Goal: Information Seeking & Learning: Check status

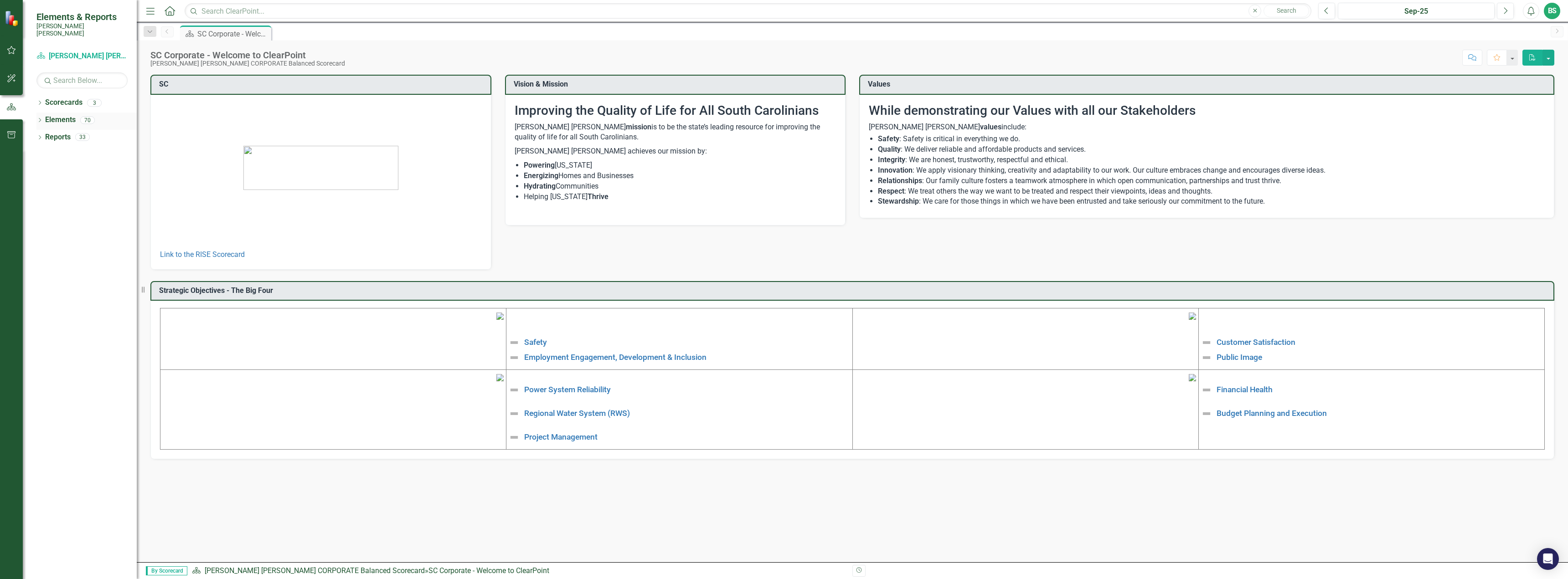
click at [38, 119] on icon "Dropdown" at bounding box center [40, 121] width 6 height 5
click at [37, 100] on div "Dropdown" at bounding box center [40, 104] width 6 height 8
click at [77, 133] on link "RISE: [PERSON_NAME] [PERSON_NAME] Recognizing Innovation, Safety and Excellence" at bounding box center [93, 137] width 86 height 10
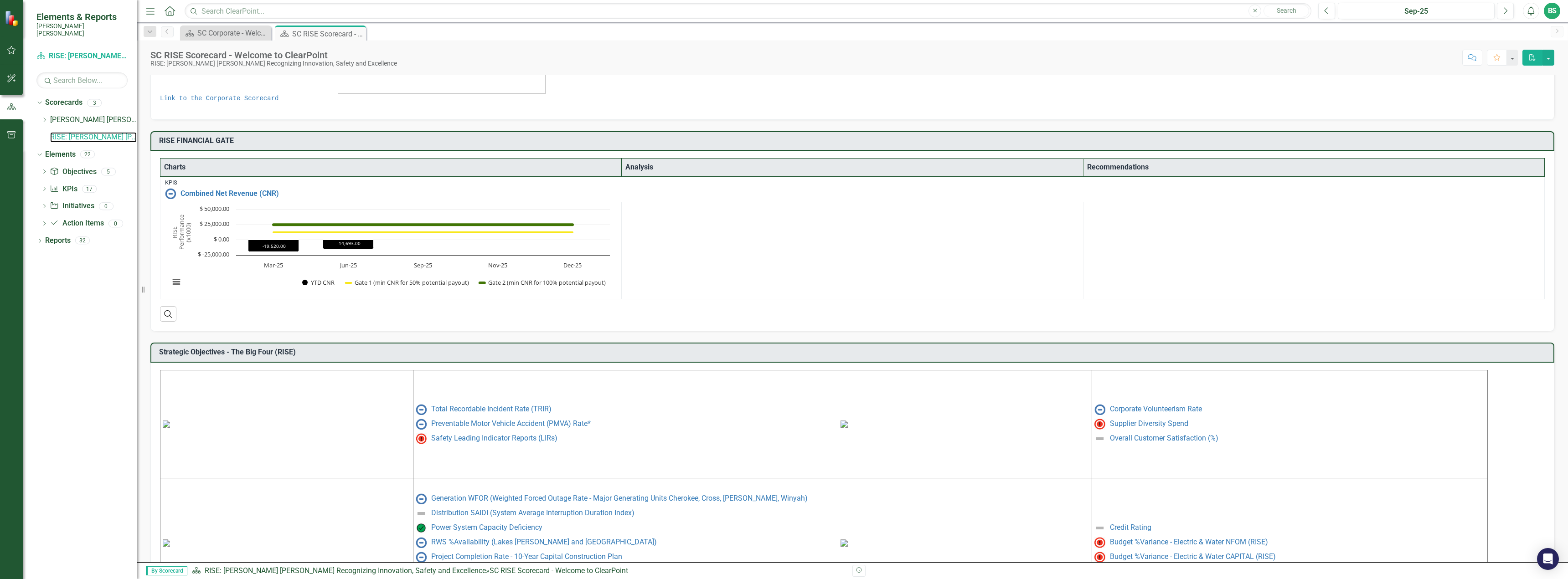
scroll to position [137, 0]
click at [181, 282] on button "View chart menu, Chart" at bounding box center [176, 280] width 13 height 13
click at [240, 288] on rect "Interactive chart" at bounding box center [390, 249] width 449 height 91
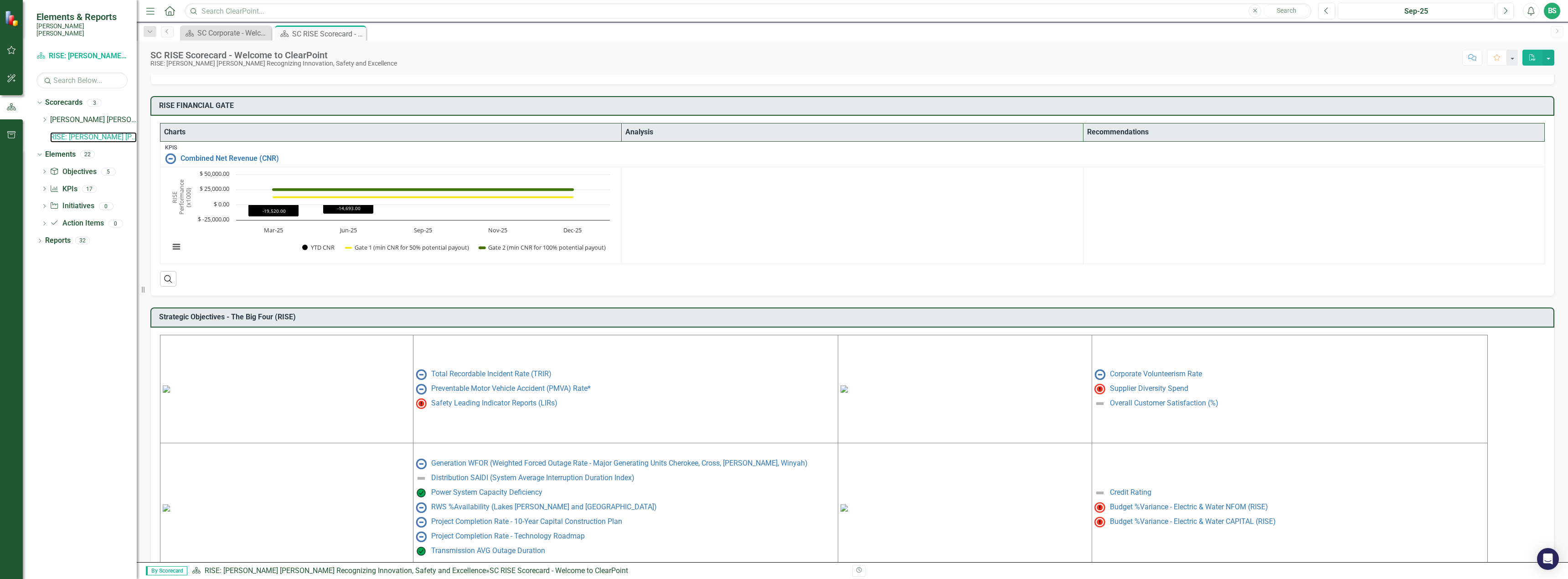
scroll to position [202, 0]
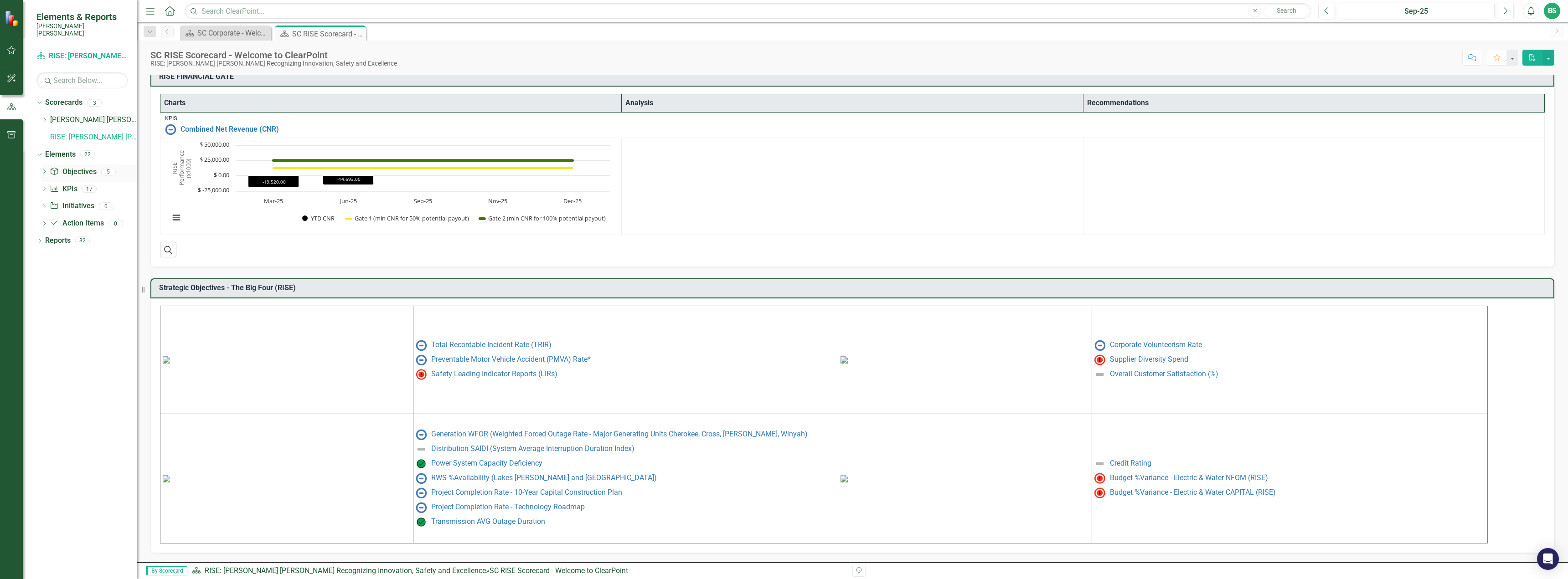
click at [44, 170] on icon "Dropdown" at bounding box center [44, 172] width 6 height 5
click at [75, 231] on div "Profitability (RISE KPIs)" at bounding box center [100, 234] width 72 height 8
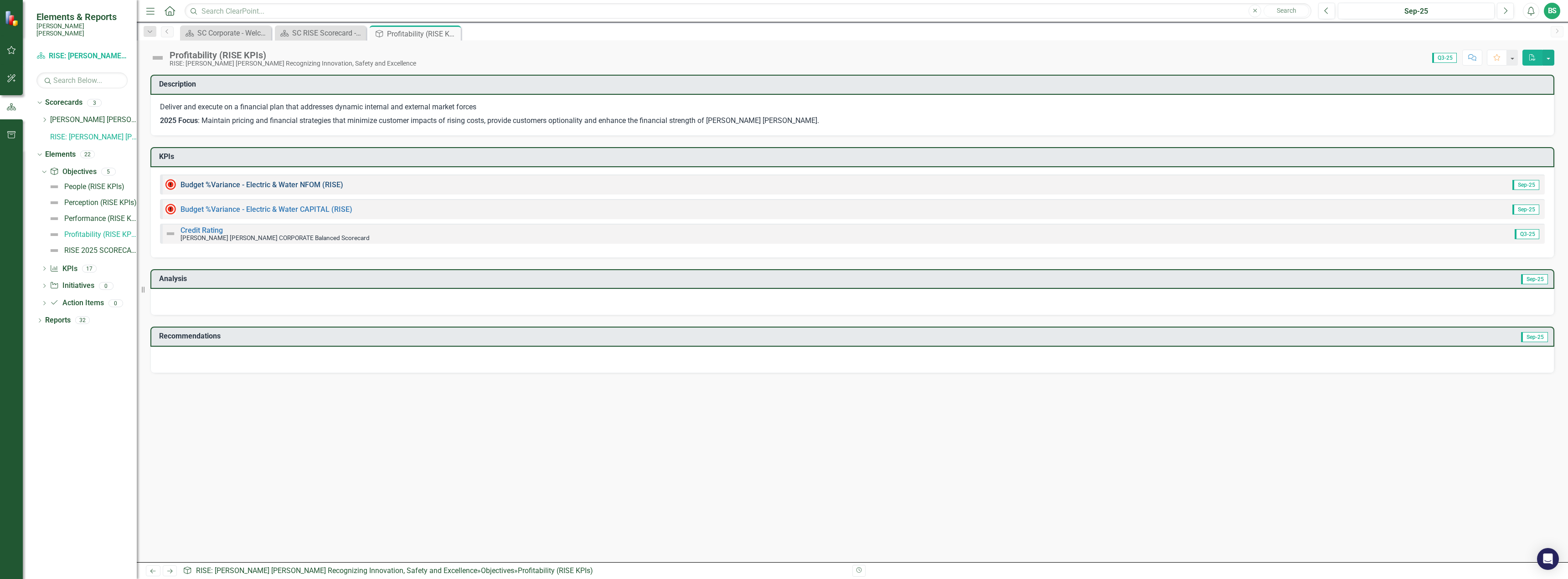
click at [300, 184] on link "Budget %Variance - Electric & Water NFOM (RISE)" at bounding box center [262, 185] width 163 height 9
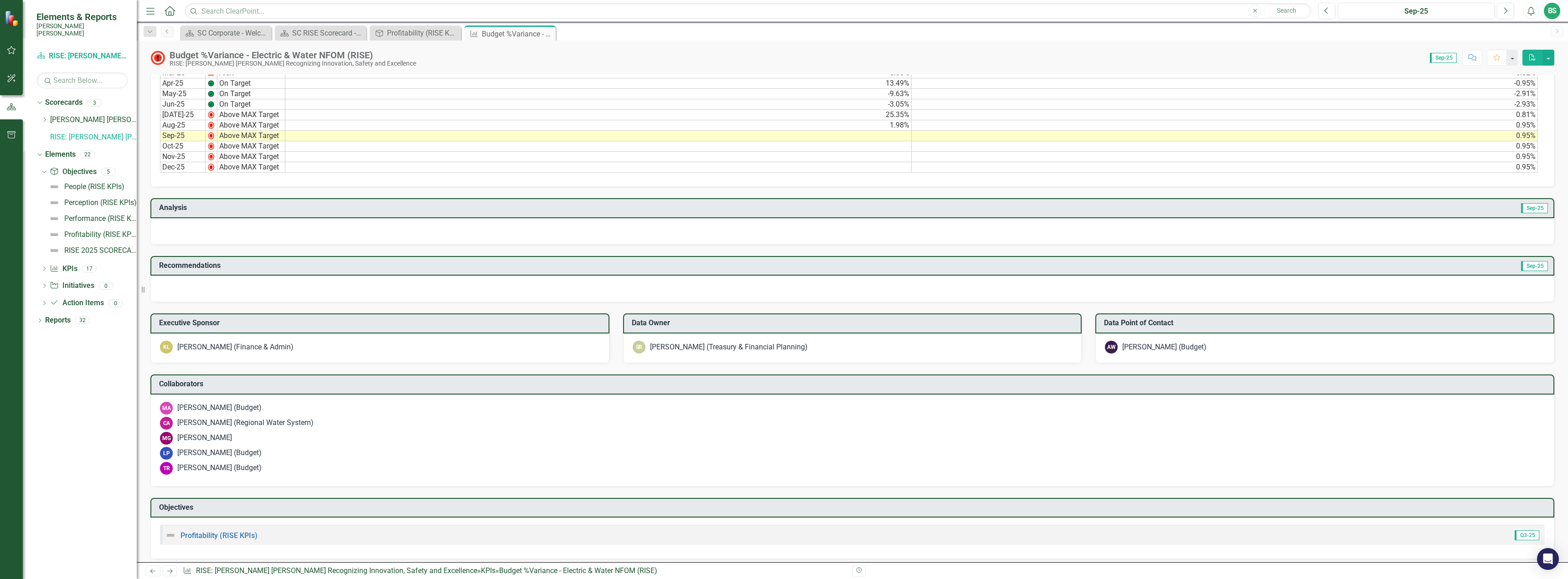
scroll to position [382, 0]
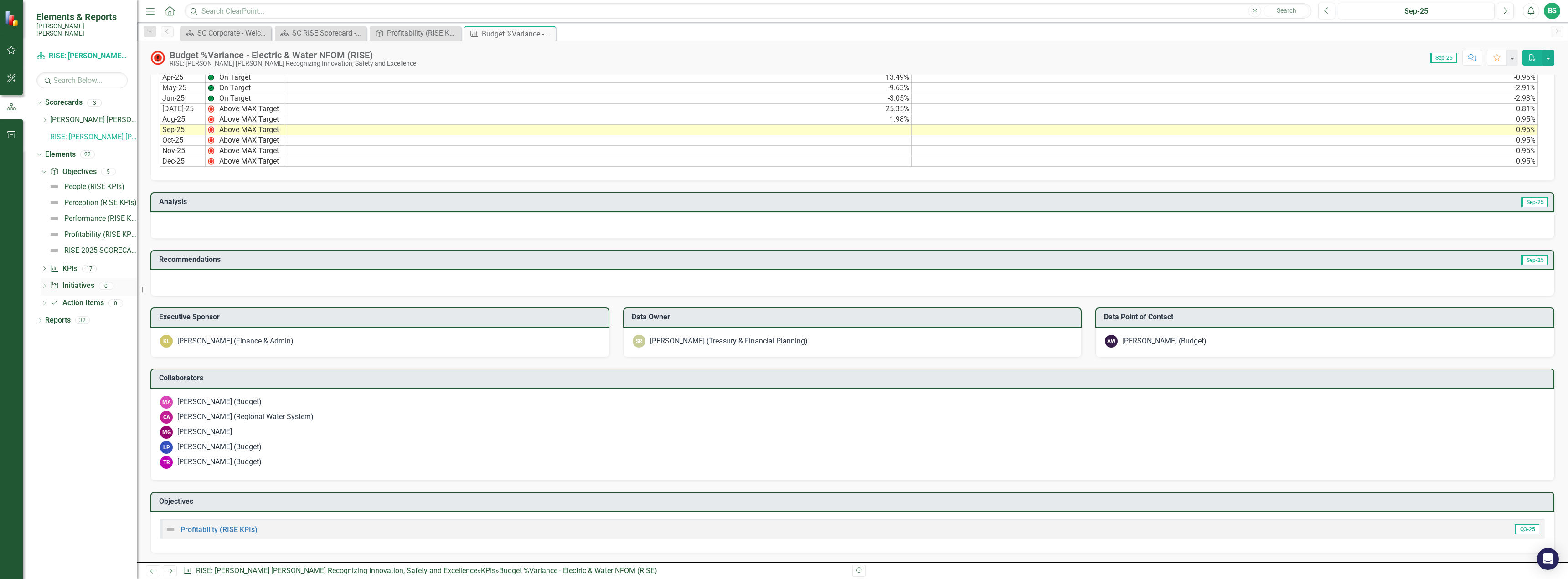
click at [45, 284] on icon at bounding box center [44, 286] width 2 height 4
click at [47, 187] on div "Dropdown KPI KPIs 17" at bounding box center [88, 190] width 96 height 17
click at [45, 187] on icon "Dropdown" at bounding box center [44, 190] width 6 height 5
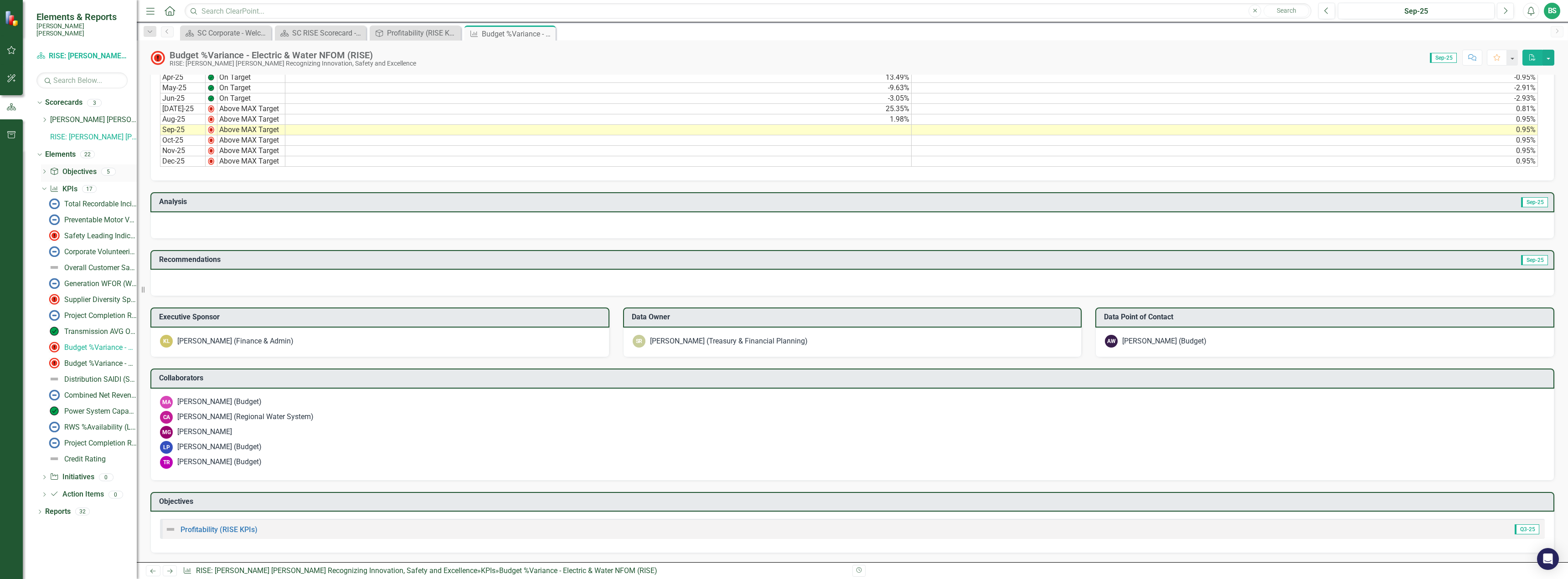
click at [43, 170] on icon "Dropdown" at bounding box center [44, 172] width 6 height 5
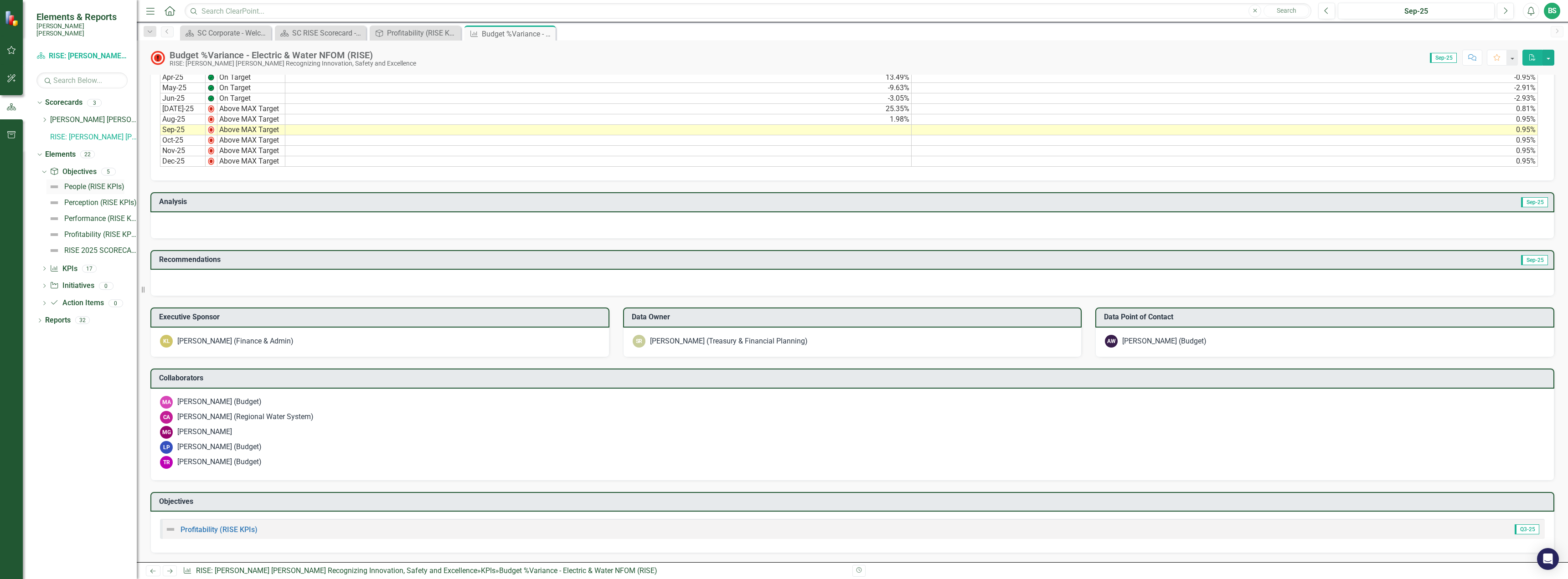
click at [72, 183] on div "People (RISE KPIs)" at bounding box center [94, 186] width 60 height 8
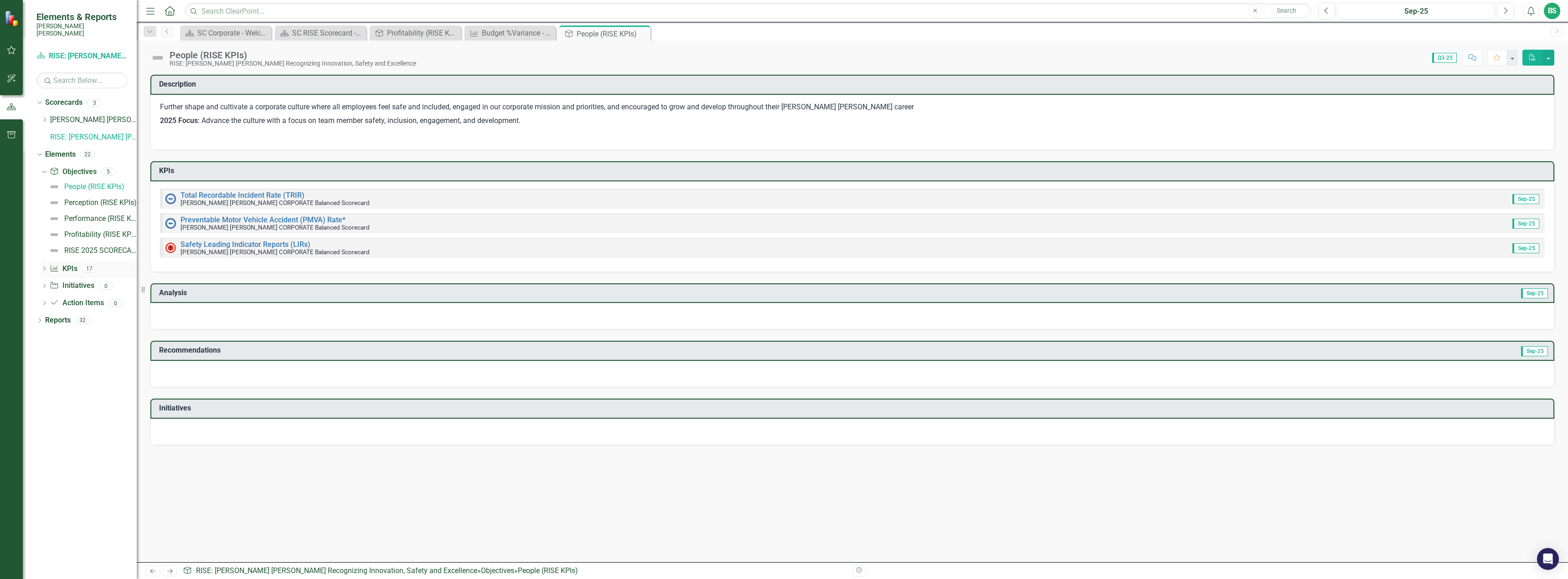
click at [43, 267] on icon "Dropdown" at bounding box center [44, 269] width 6 height 5
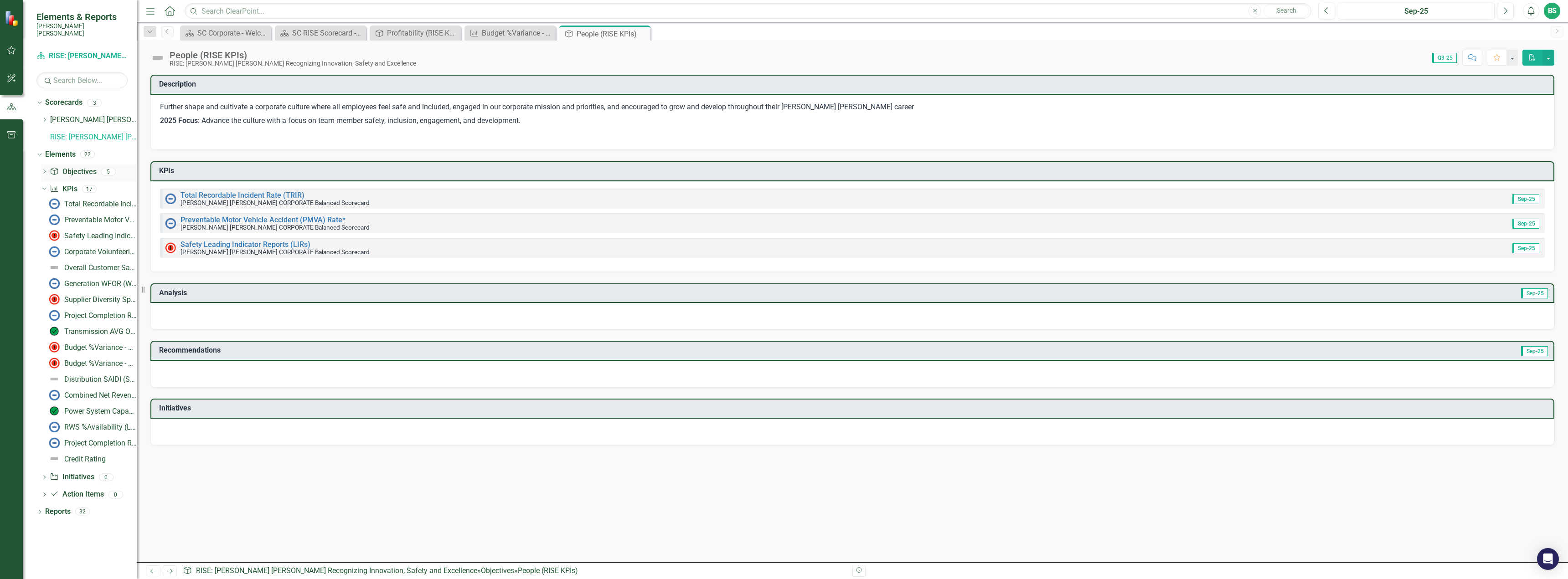
click at [46, 170] on icon "Dropdown" at bounding box center [44, 172] width 6 height 5
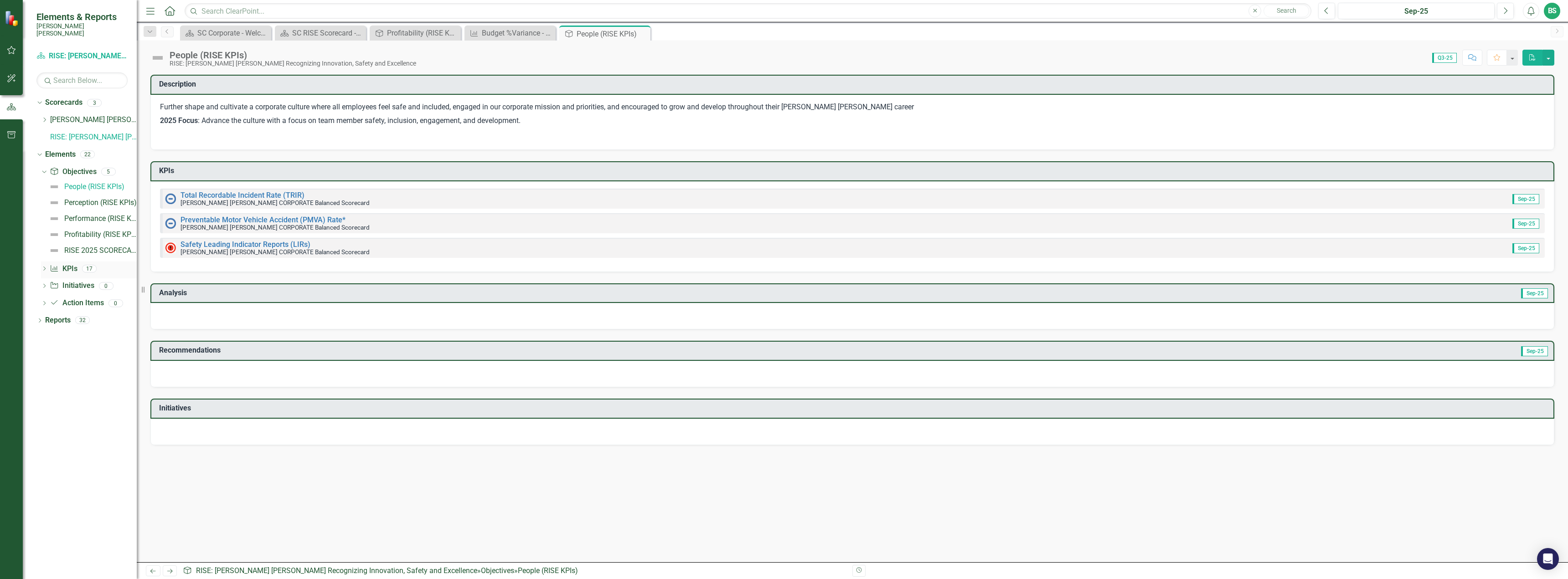
click at [42, 267] on icon "Dropdown" at bounding box center [44, 269] width 6 height 5
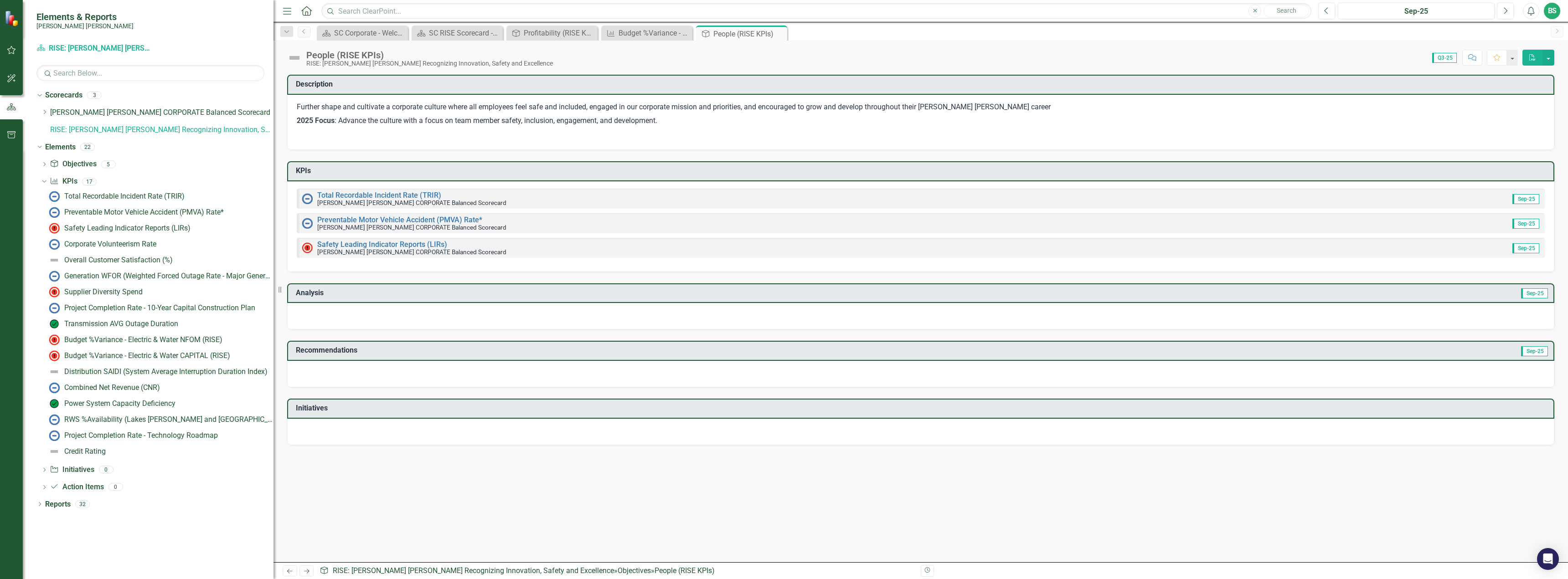
drag, startPoint x: 139, startPoint y: 390, endPoint x: 455, endPoint y: 420, distance: 317.4
click at [455, 420] on div "Elements & Reports [PERSON_NAME] [PERSON_NAME] Scorecard RISE: [PERSON_NAME] [P…" at bounding box center [784, 290] width 1568 height 579
click at [63, 117] on link "[PERSON_NAME] [PERSON_NAME] CORPORATE Balanced Scorecard" at bounding box center [161, 113] width 223 height 10
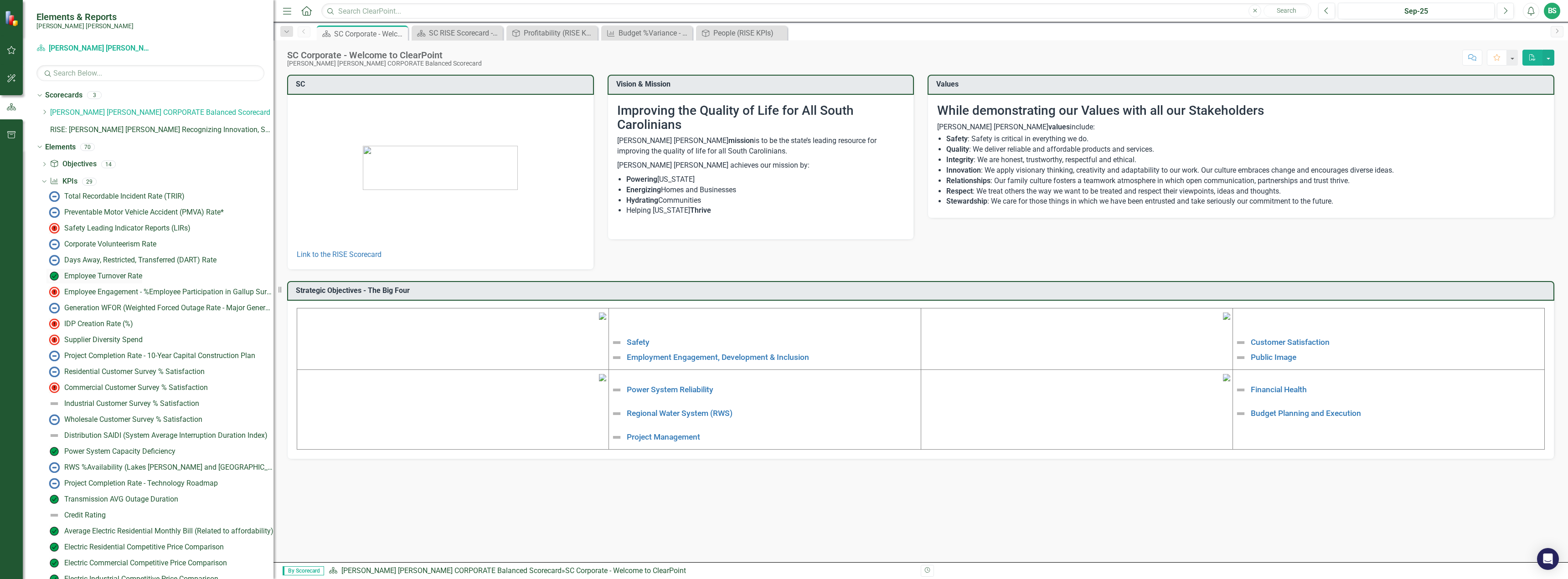
click at [114, 273] on div "Employee Turnover Rate​" at bounding box center [103, 276] width 78 height 8
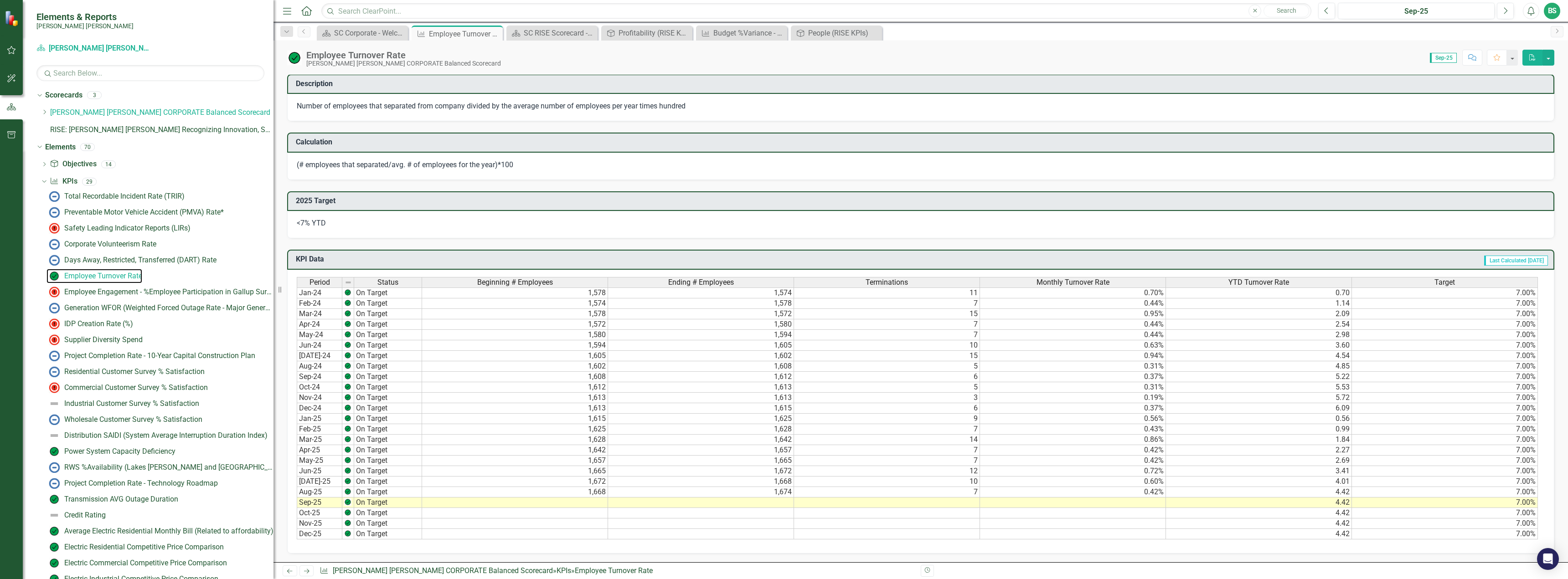
scroll to position [364, 0]
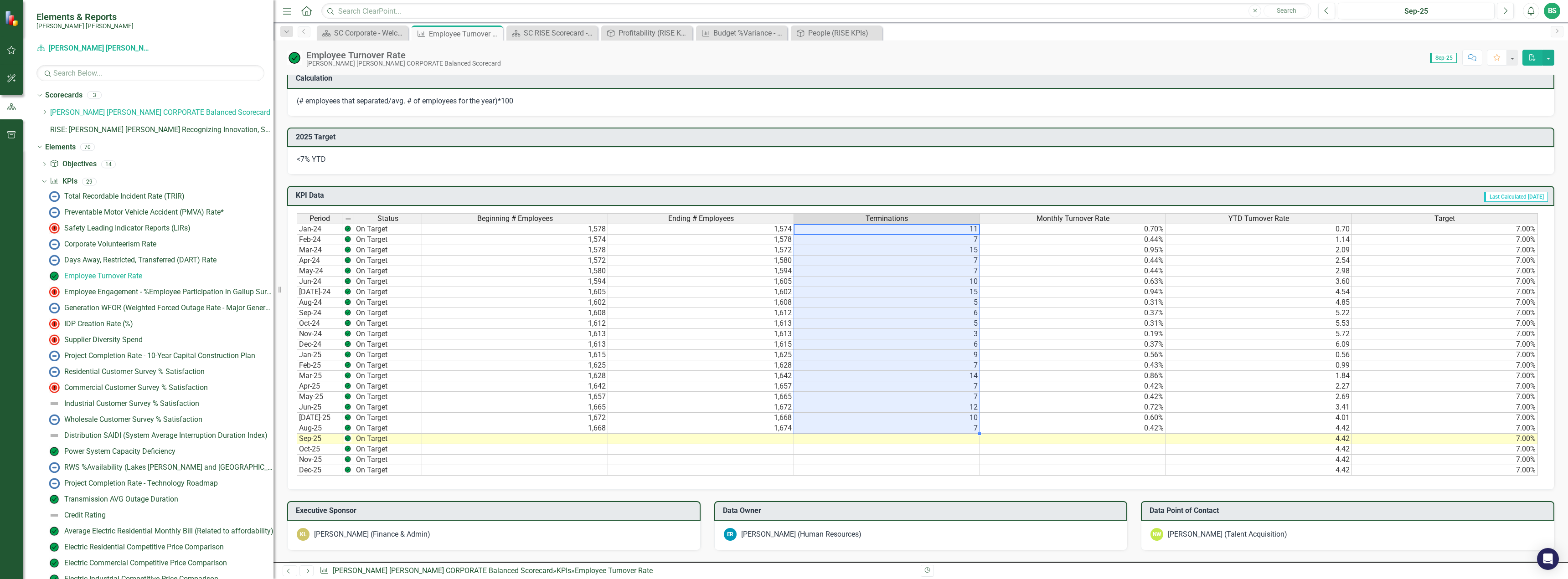
drag, startPoint x: 960, startPoint y: 230, endPoint x: 965, endPoint y: 425, distance: 195.1
click at [965, 425] on tbody "Jan-24 On Target 1,578 1,574 11 0.70% 0.70 7.00% Feb-24 On Target 1,574 1,578 7…" at bounding box center [917, 350] width 1241 height 252
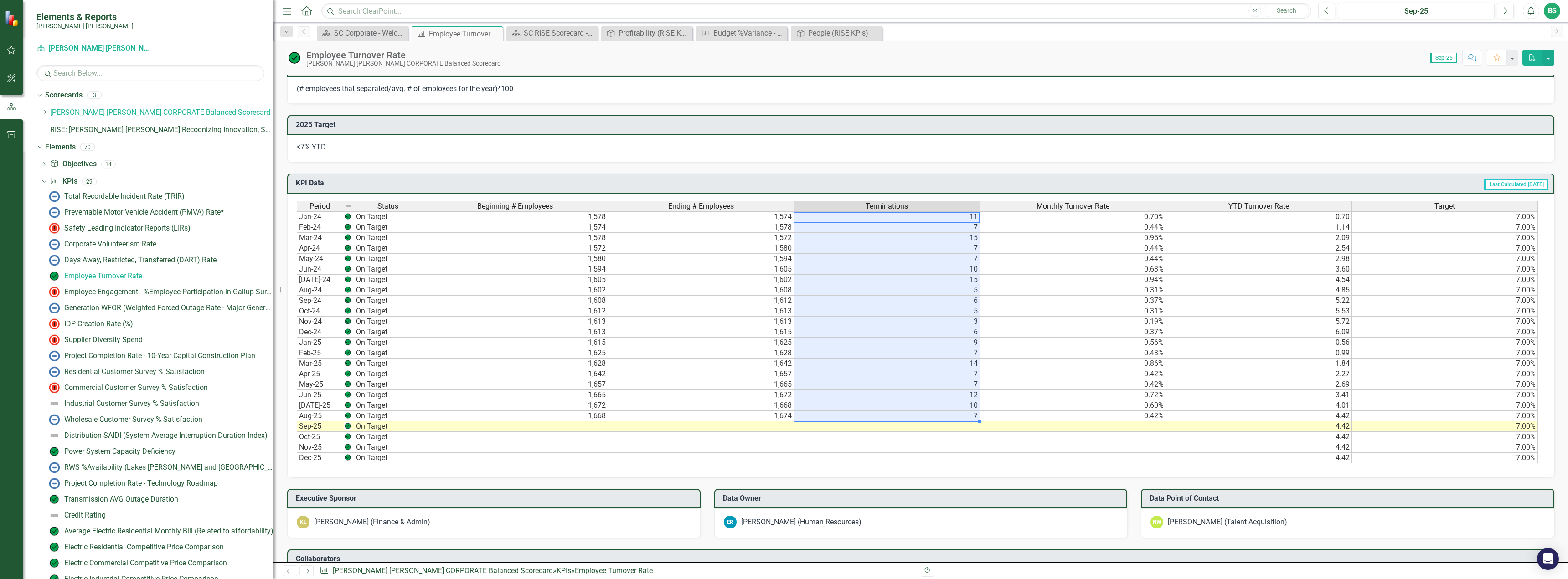
scroll to position [371, 0]
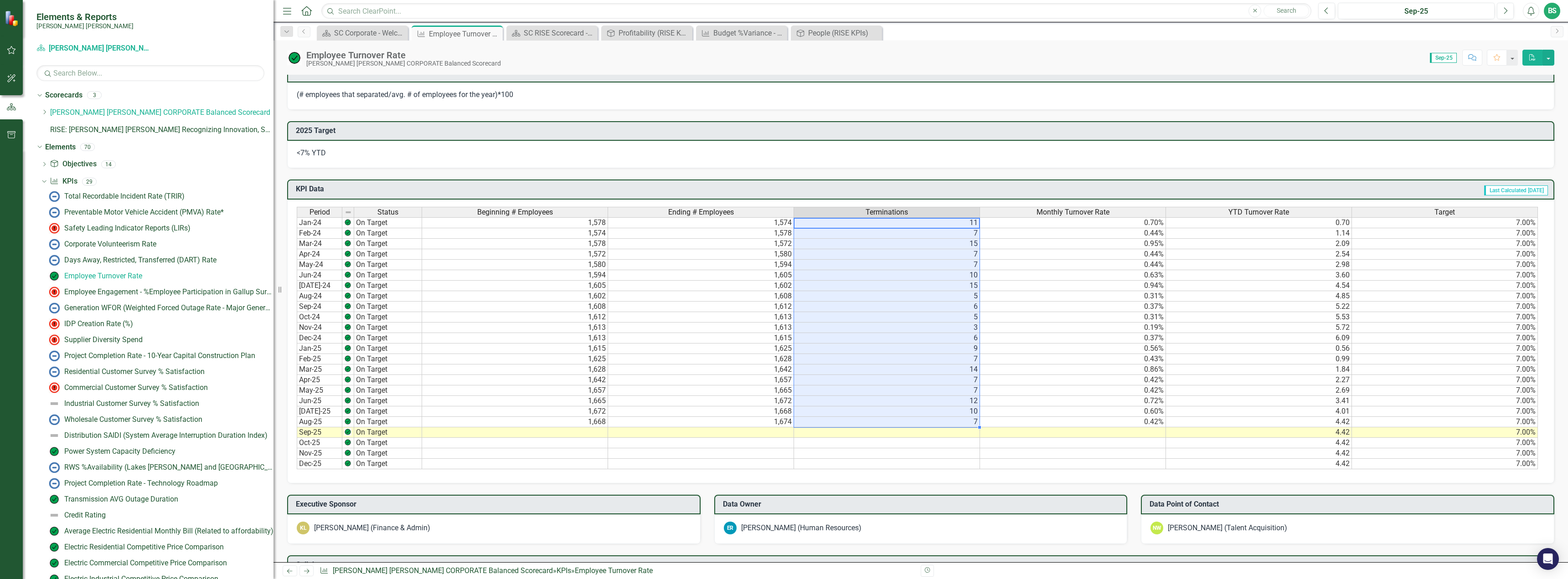
drag, startPoint x: 961, startPoint y: 318, endPoint x: 976, endPoint y: 286, distance: 35.3
click at [961, 318] on td "5" at bounding box center [887, 317] width 186 height 10
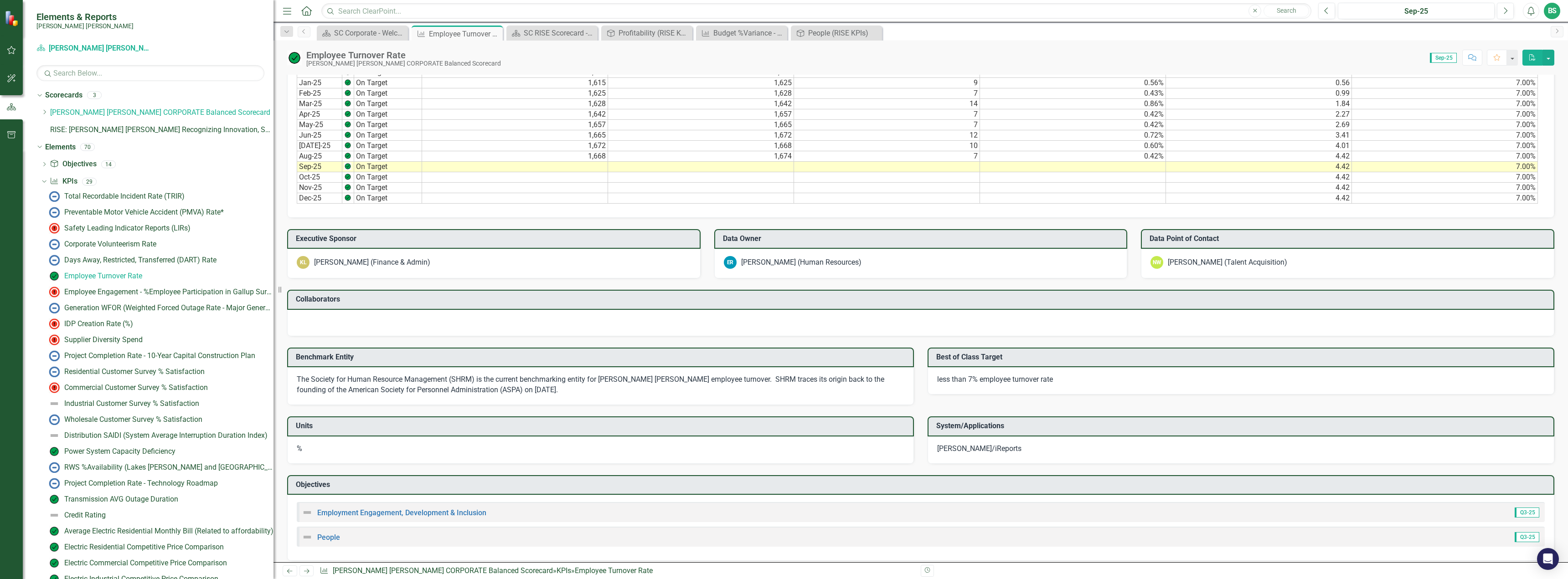
scroll to position [644, 0]
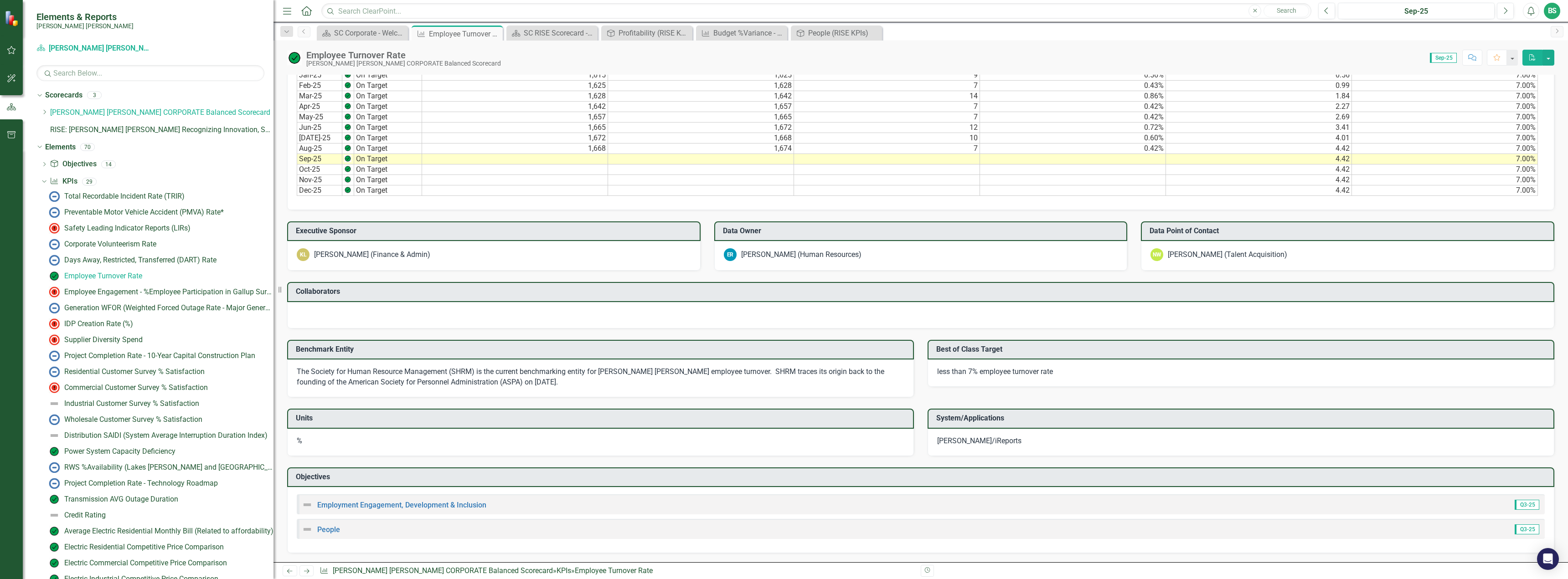
click at [352, 501] on div "Employment Engagement, Development & Inclusion" at bounding box center [394, 505] width 184 height 11
click at [152, 289] on div "Employee Engagement - %Employee Participation in Gallup Survey​" at bounding box center [169, 291] width 209 height 8
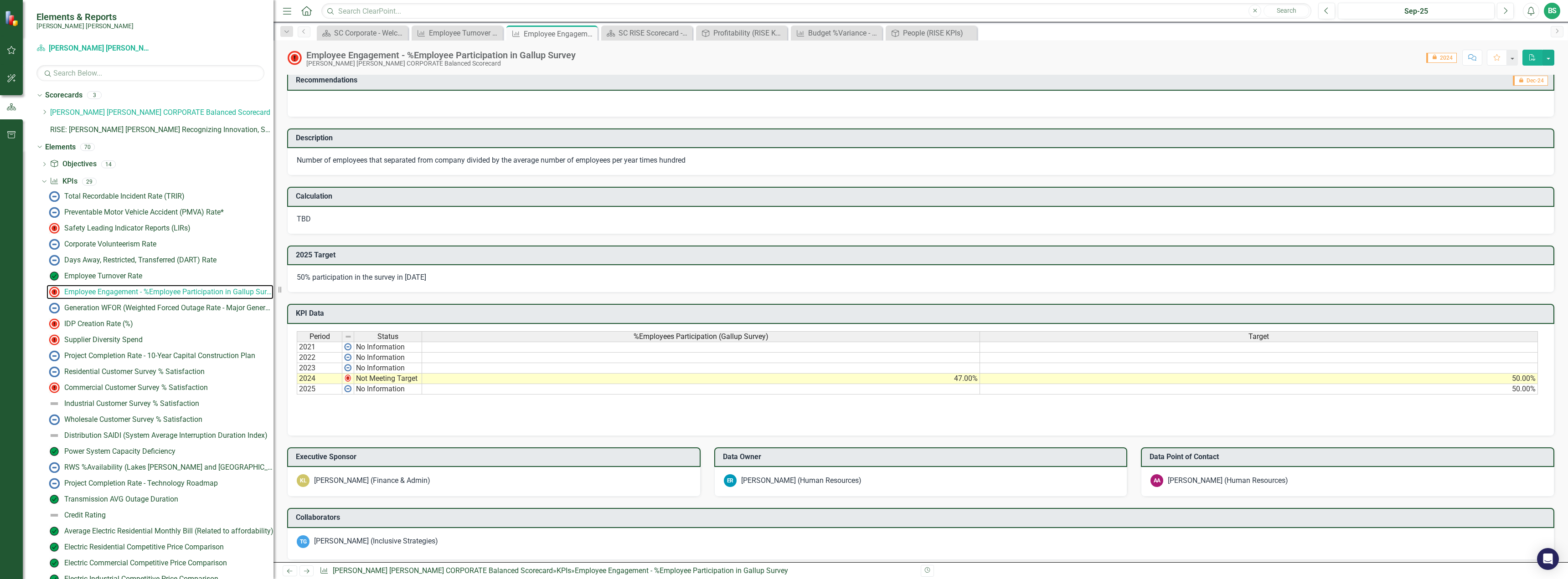
scroll to position [273, 0]
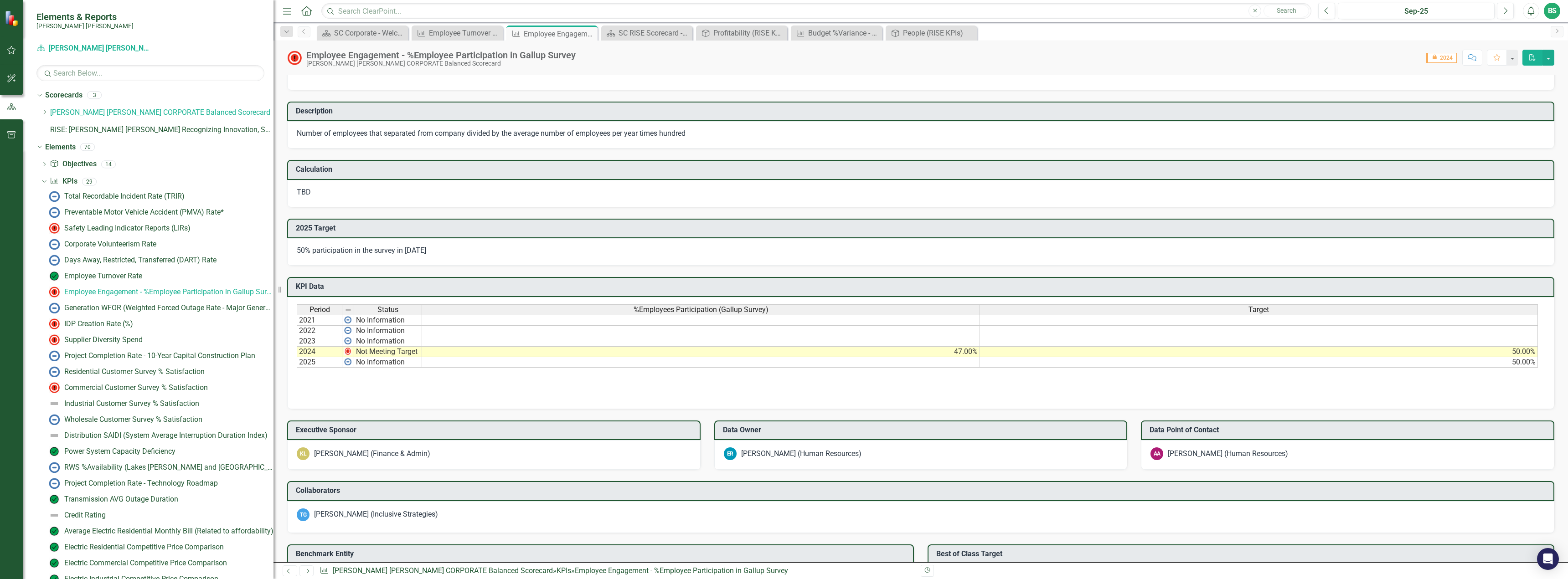
click at [937, 397] on div "Period Status %Employees Participation (Gallup Survey) Target 2021 No Informati…" at bounding box center [921, 353] width 1267 height 112
click at [101, 273] on div "Employee Turnover Rate​" at bounding box center [103, 276] width 78 height 8
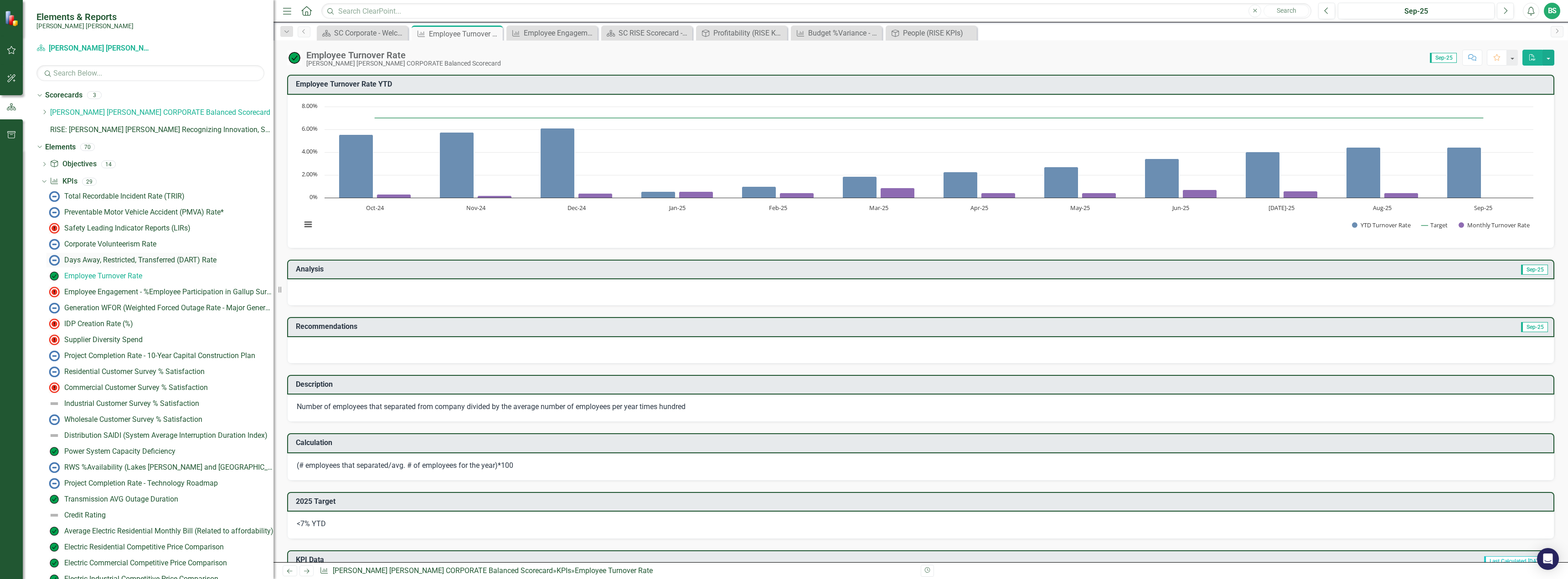
click at [122, 263] on div "Days Away, Restricted, Transferred (DART) Rate" at bounding box center [141, 260] width 152 height 8
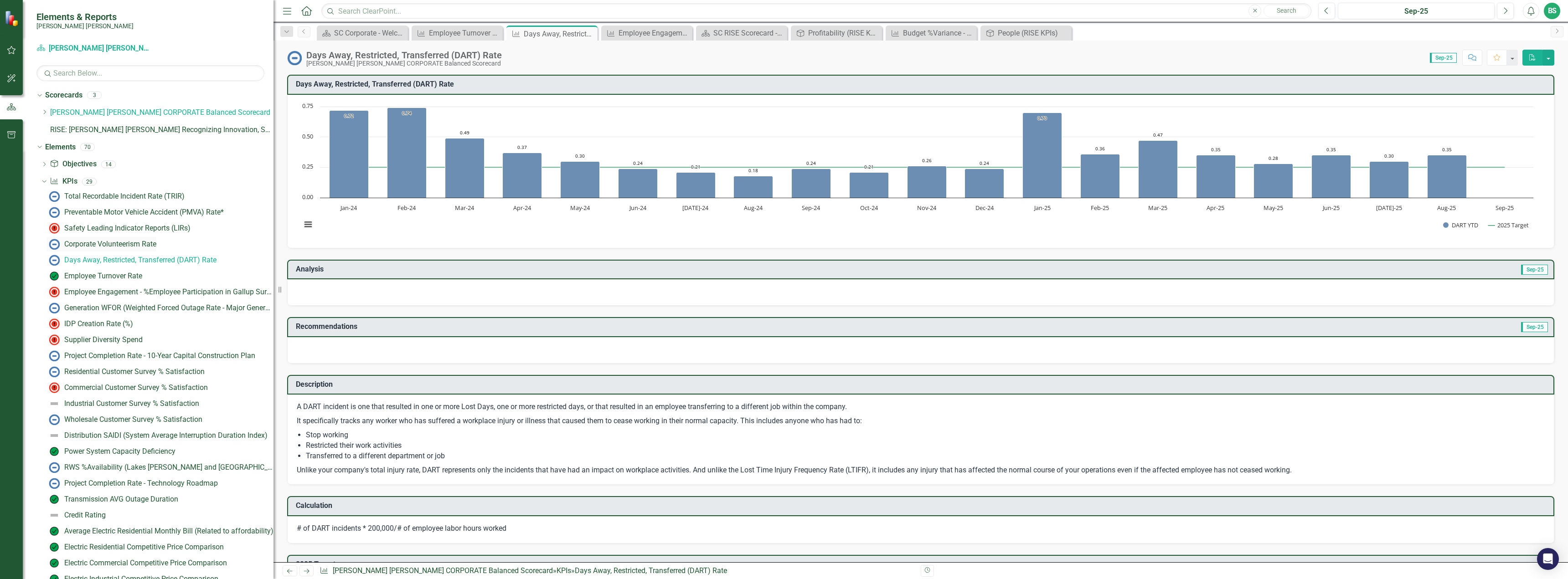
click at [122, 244] on div "Corporate Volunteerism Rate" at bounding box center [110, 244] width 92 height 8
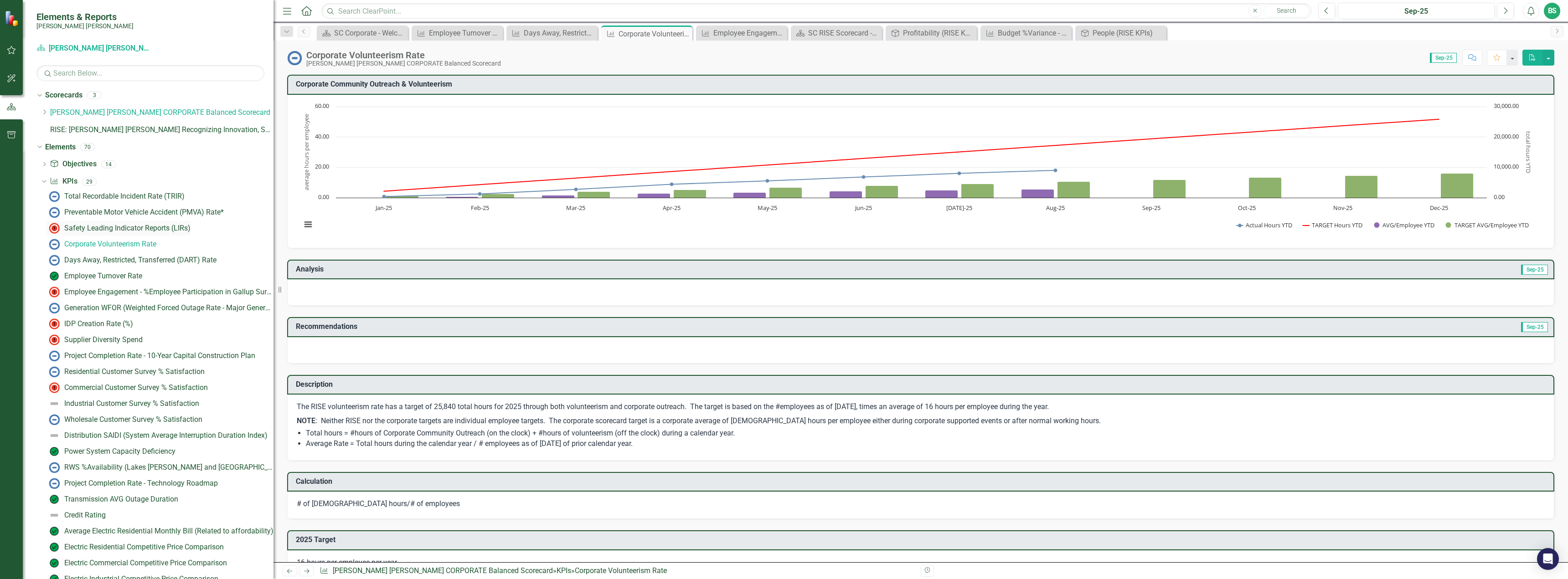
click at [135, 228] on div "Safety Leading Indicator Reports (LIRs)" at bounding box center [127, 227] width 126 height 8
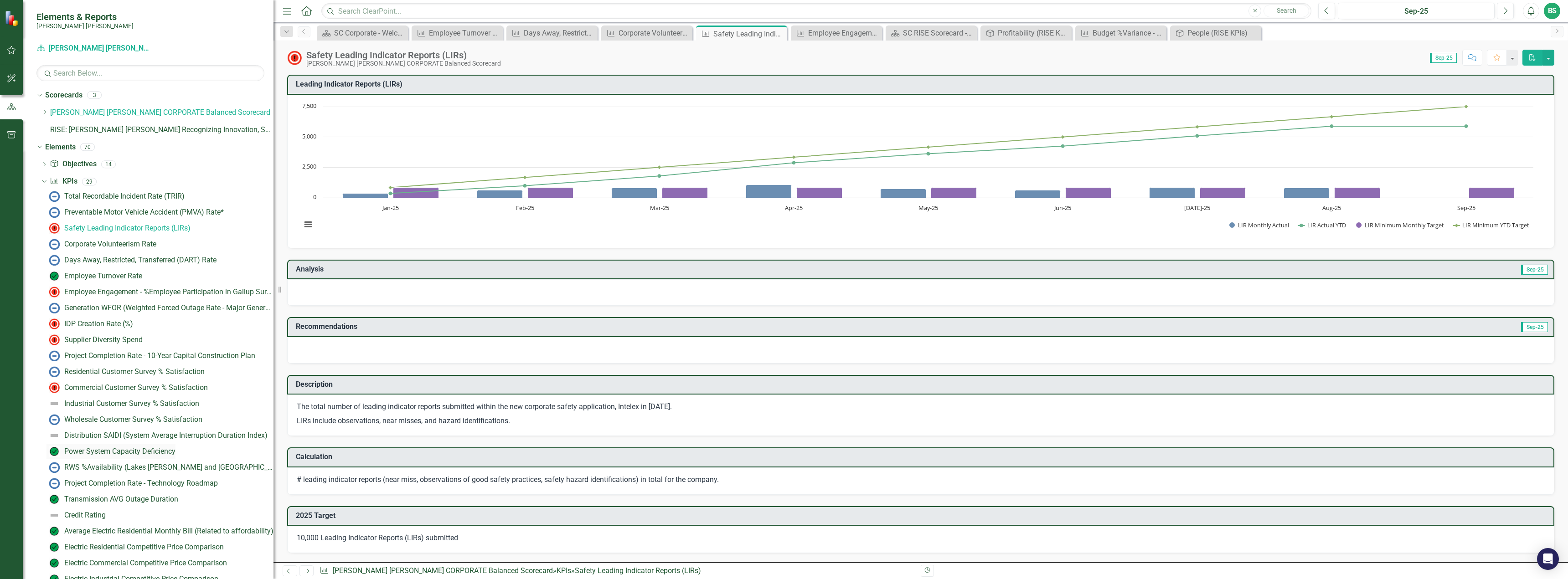
click at [114, 453] on div "Power System Capacity Deficiency" at bounding box center [120, 451] width 111 height 8
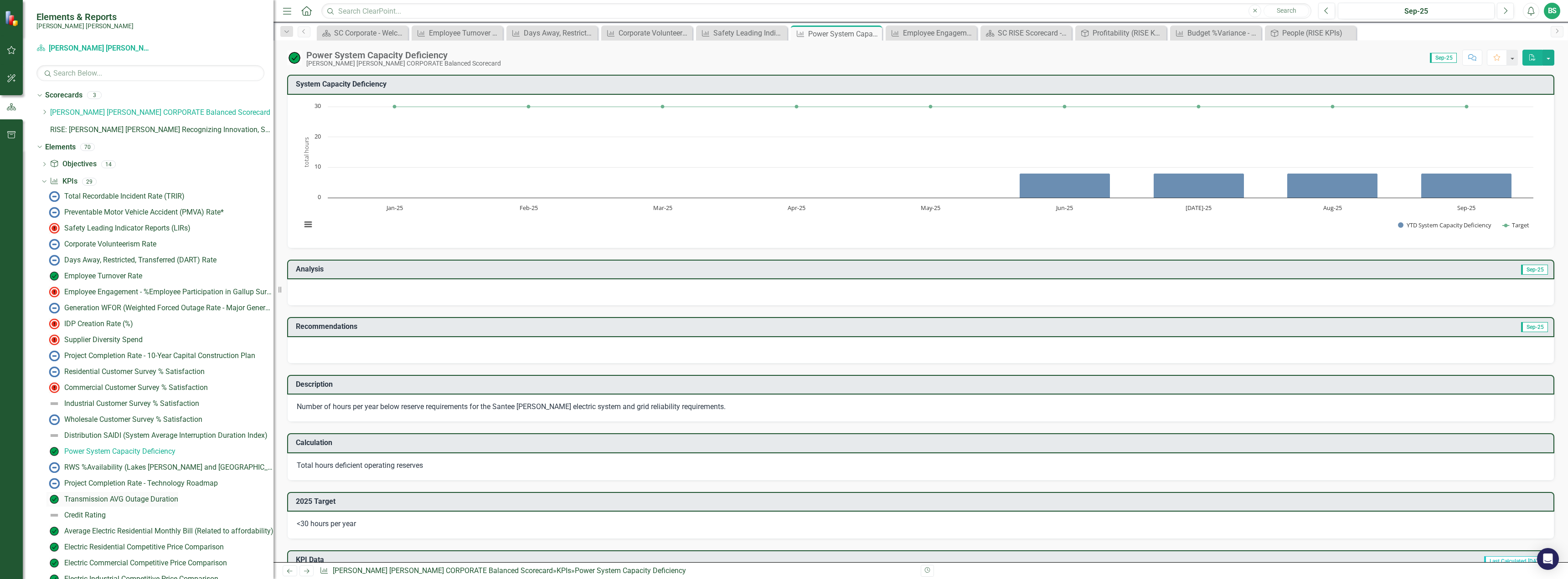
click at [131, 505] on link "Transmission AVG Outage Duration" at bounding box center [112, 499] width 131 height 15
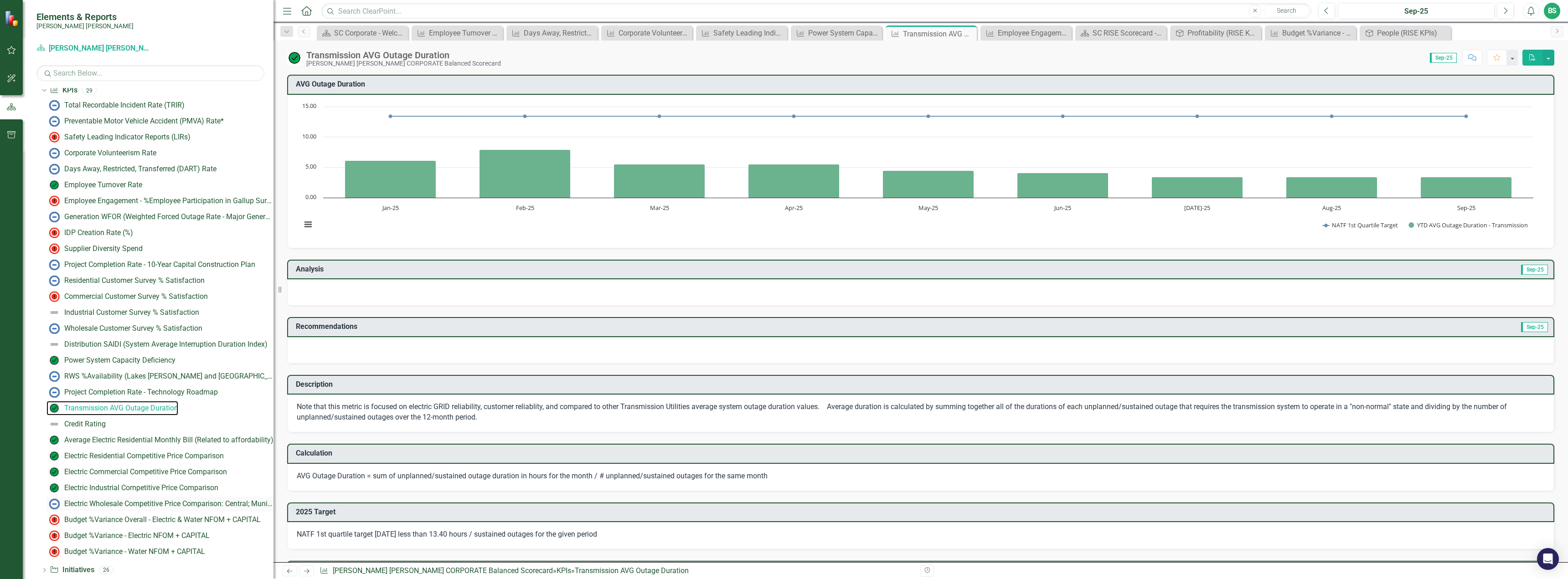
scroll to position [127, 0]
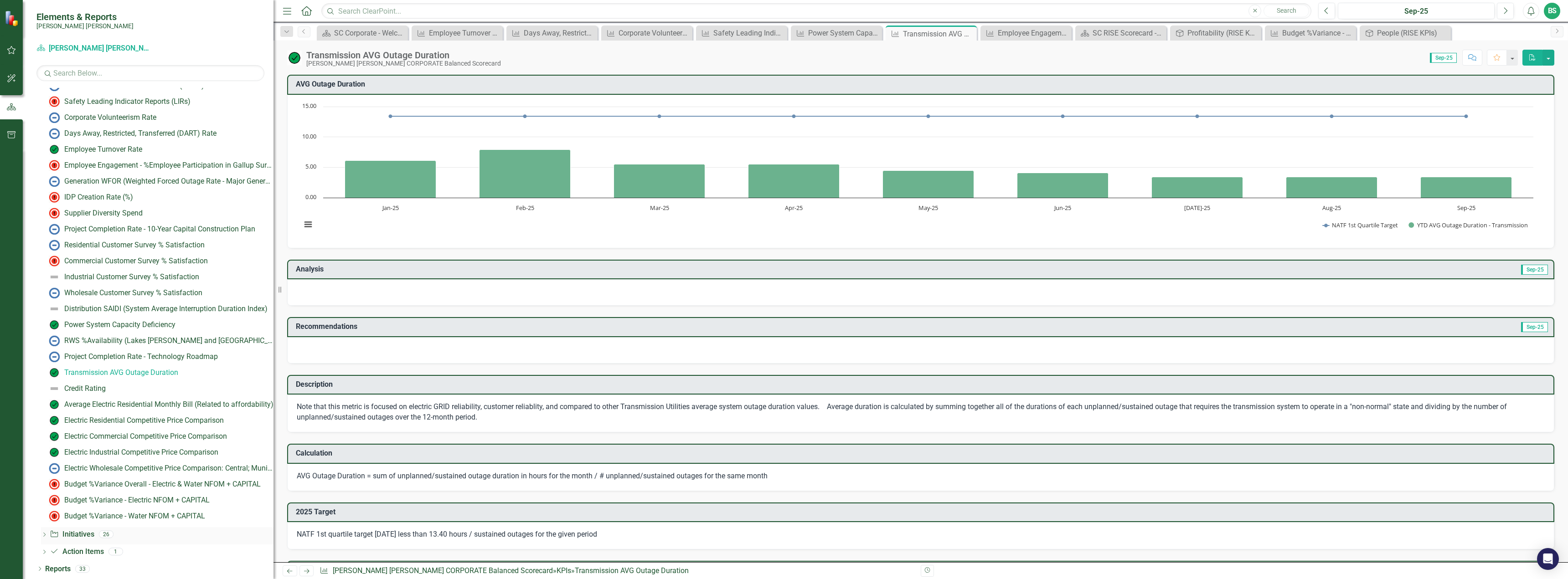
click at [46, 533] on icon "Dropdown" at bounding box center [44, 535] width 6 height 5
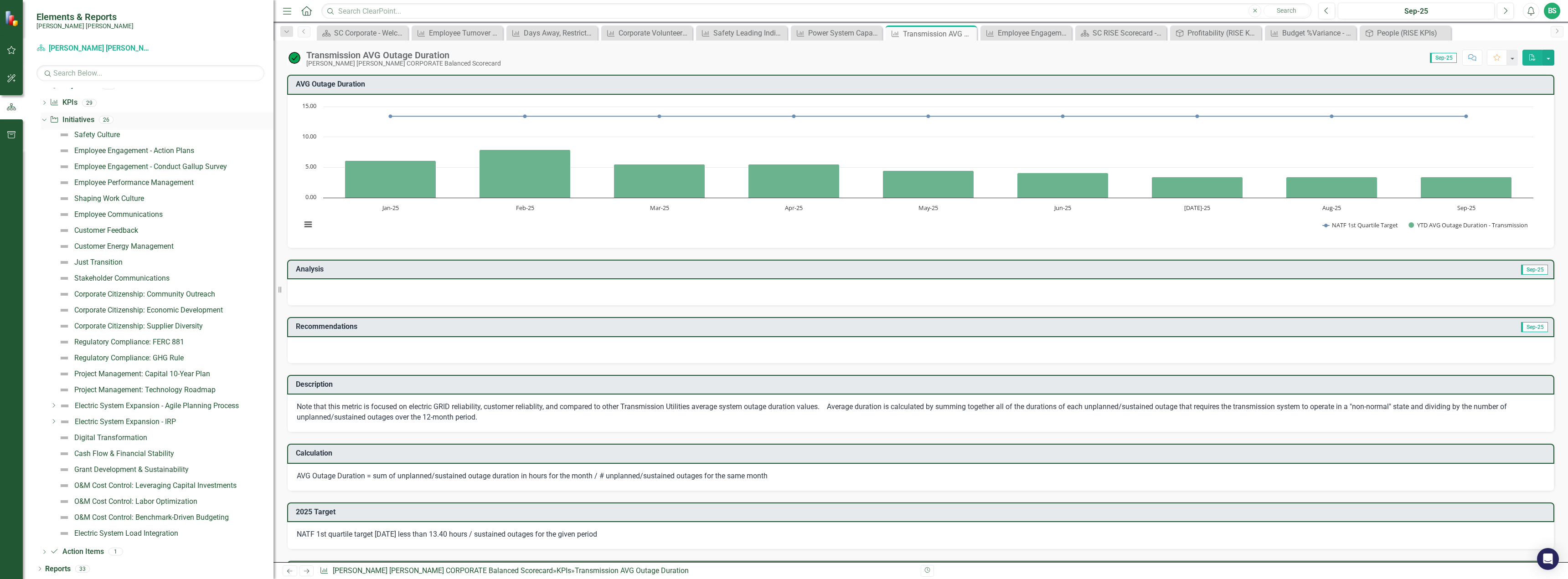
scroll to position [79, 0]
click at [119, 505] on link "O&M Cost Control: Labor Optimization" at bounding box center [127, 501] width 141 height 15
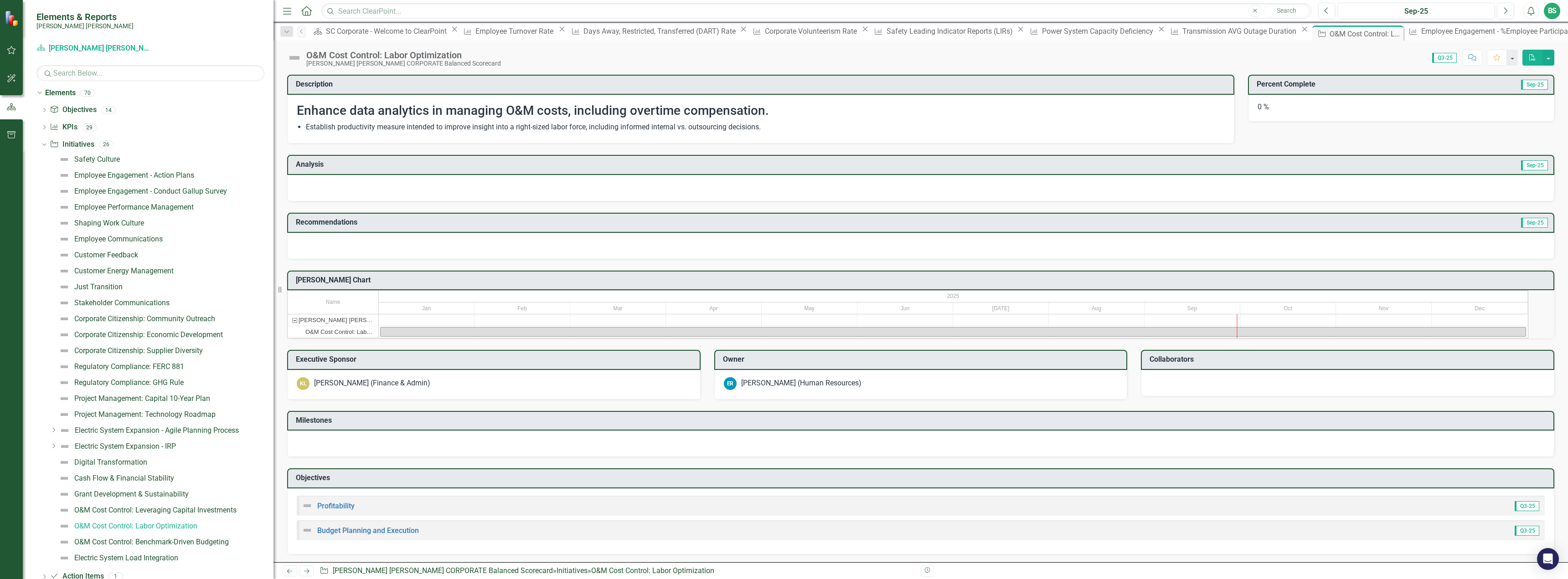
click at [298, 325] on div "Santee Cooper CORPORATE Balanced Scorecard" at bounding box center [294, 320] width 8 height 12
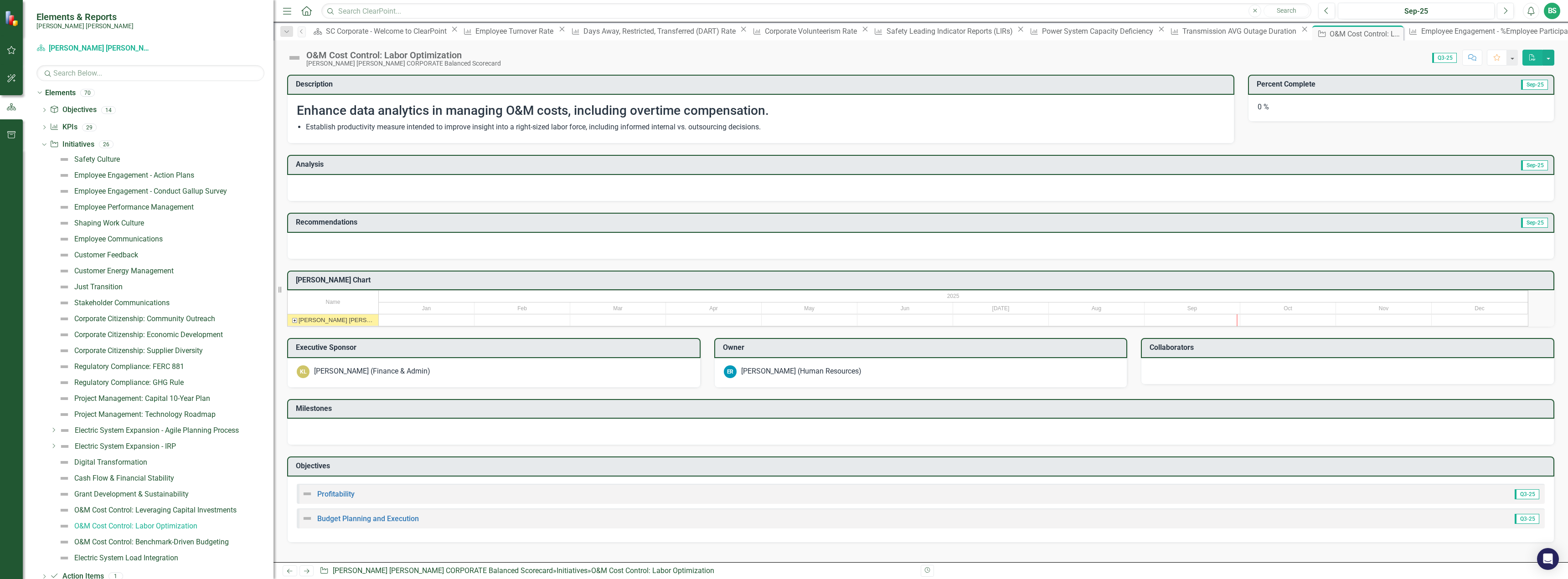
click at [298, 325] on div "Santee Cooper CORPORATE Balanced Scorecard" at bounding box center [294, 320] width 8 height 12
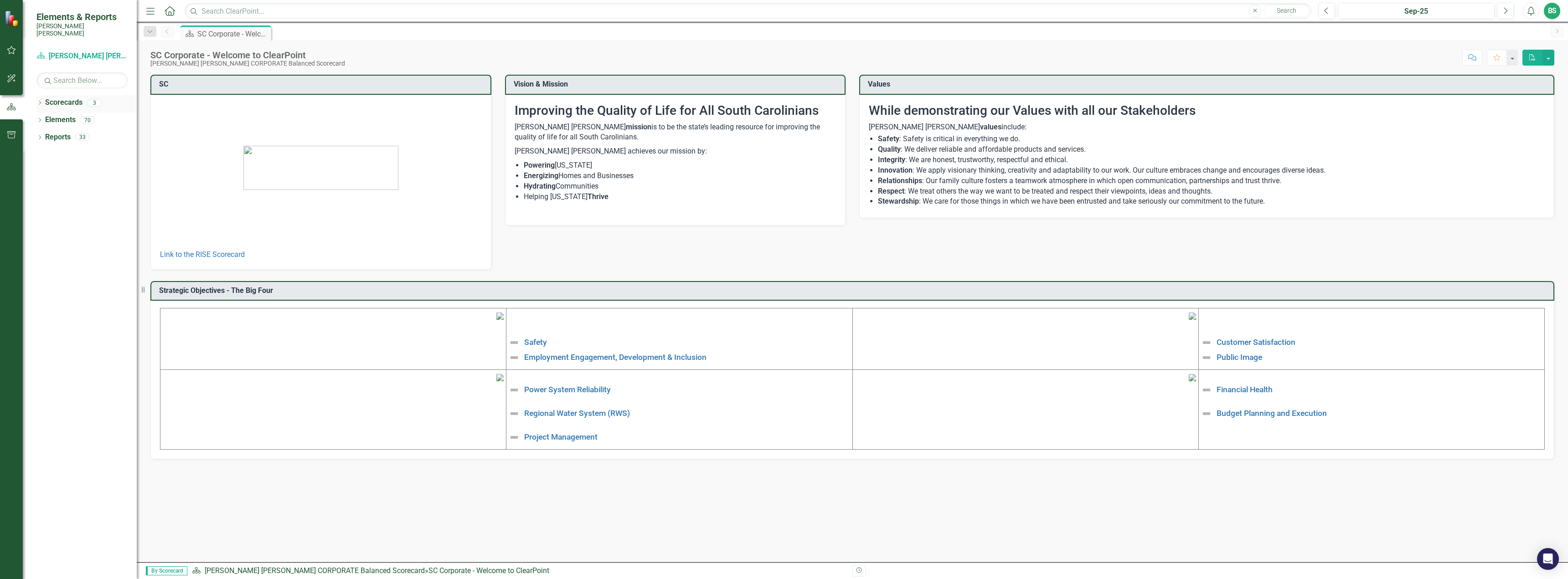
click at [43, 100] on div "Dropdown" at bounding box center [40, 104] width 6 height 8
click at [58, 115] on link "[PERSON_NAME] [PERSON_NAME] CORPORATE Balanced Scorecard" at bounding box center [93, 120] width 86 height 10
click at [41, 111] on div "Dropdown Scorecards 3 Dropdown Santee Cooper CORPORATE Balanced Scorecard Finan…" at bounding box center [86, 121] width 100 height 52
click at [43, 116] on div "Dropdown" at bounding box center [44, 120] width 7 height 8
click at [70, 133] on link "Finance & Admin" at bounding box center [97, 137] width 77 height 10
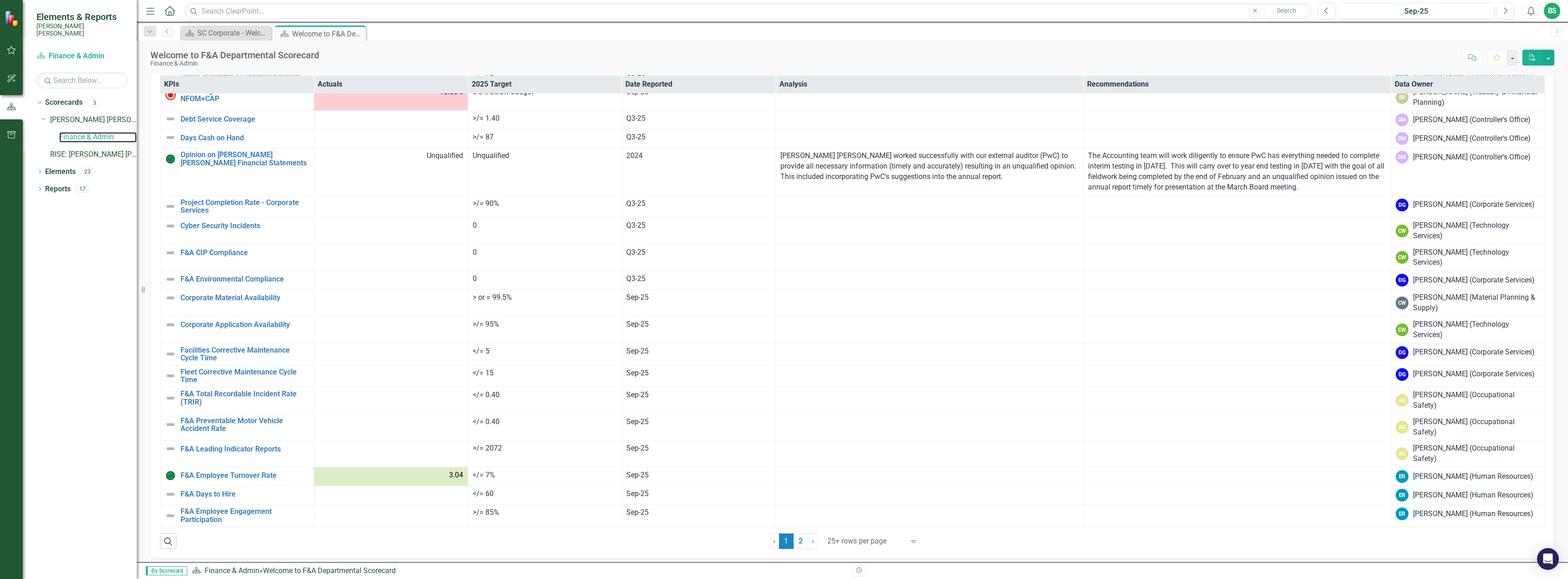
scroll to position [231, 0]
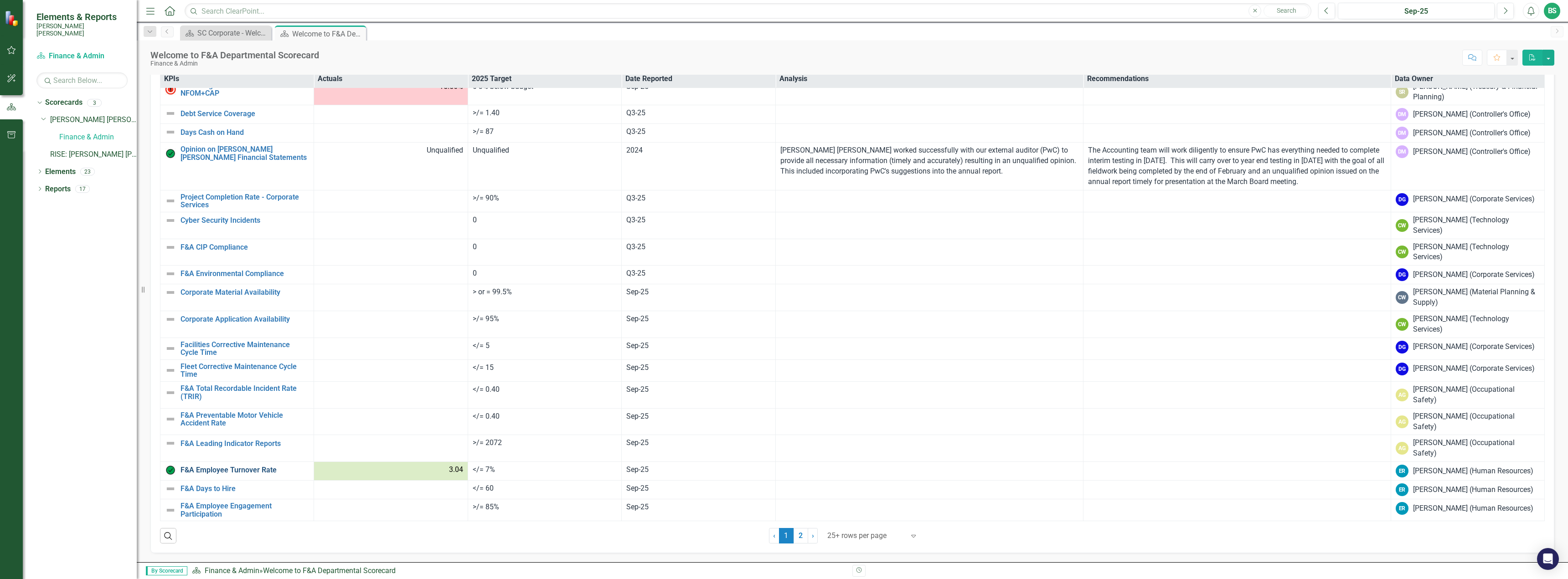
click at [226, 466] on link "F&A Employee Turnover Rate​" at bounding box center [245, 470] width 128 height 8
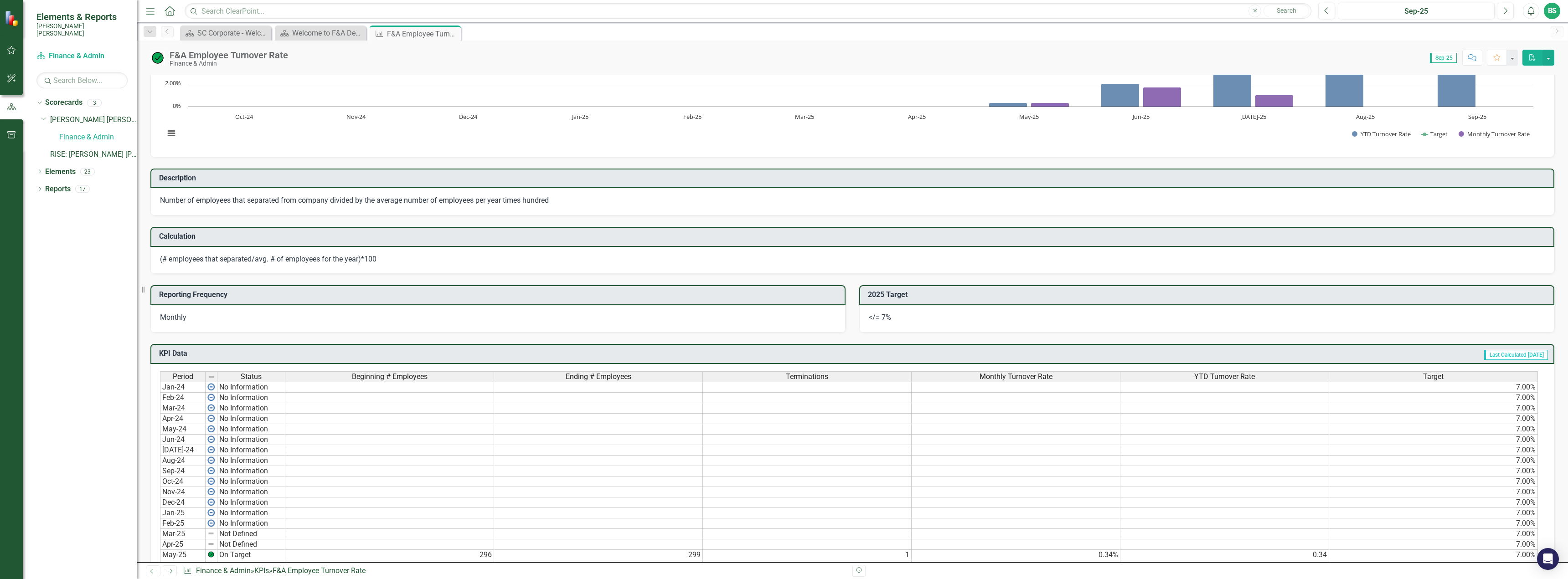
scroll to position [227, 0]
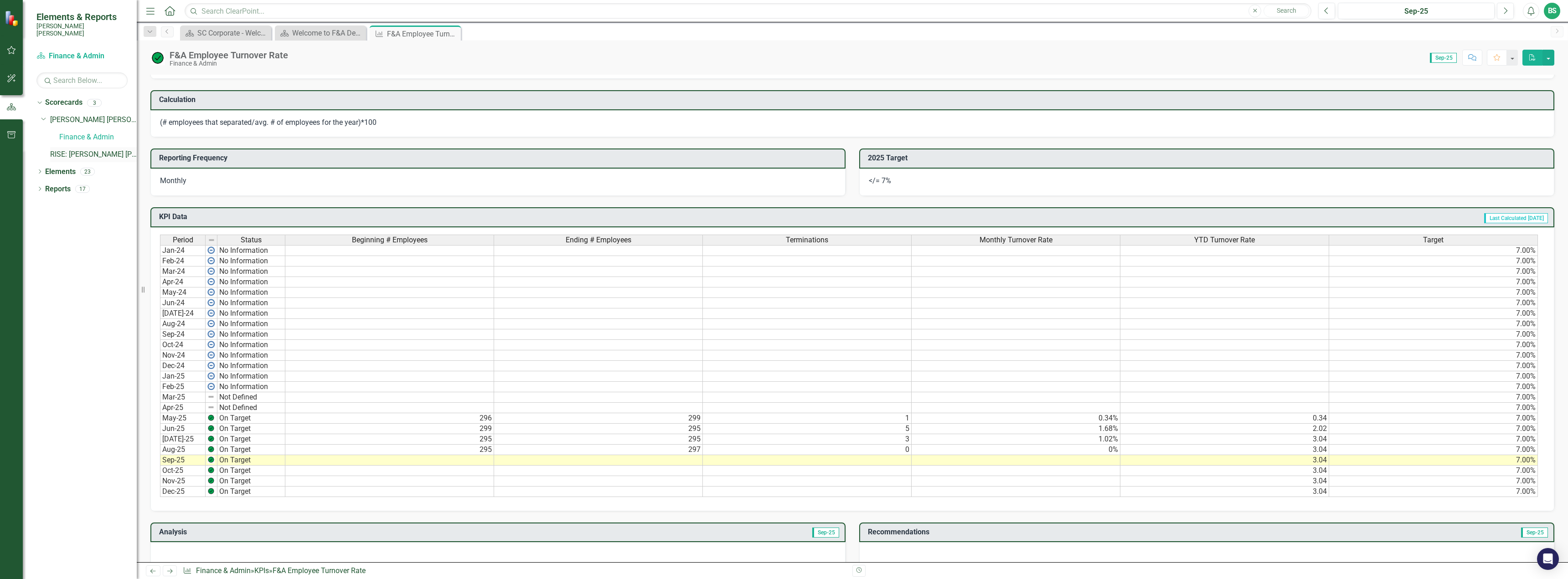
click at [86, 150] on link "RISE: [PERSON_NAME] [PERSON_NAME] Recognizing Innovation, Safety and Excellence" at bounding box center [93, 154] width 86 height 10
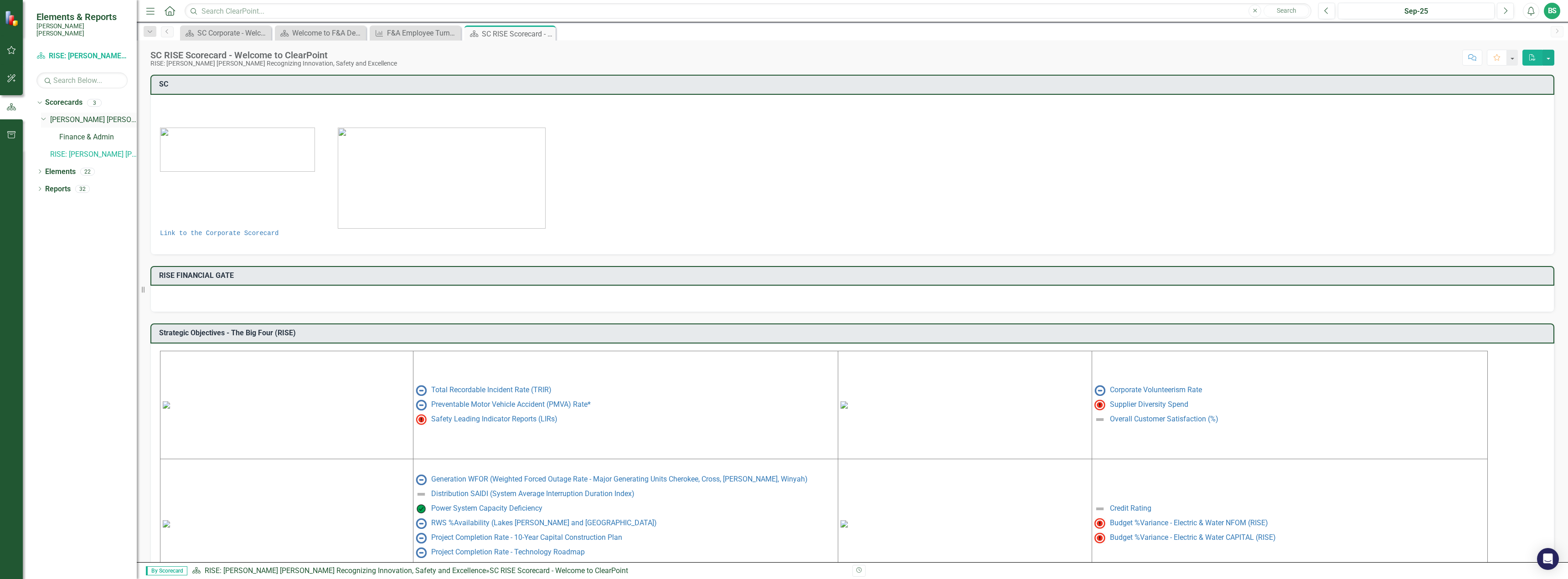
click at [85, 115] on link "[PERSON_NAME] [PERSON_NAME] CORPORATE Balanced Scorecard" at bounding box center [93, 120] width 86 height 10
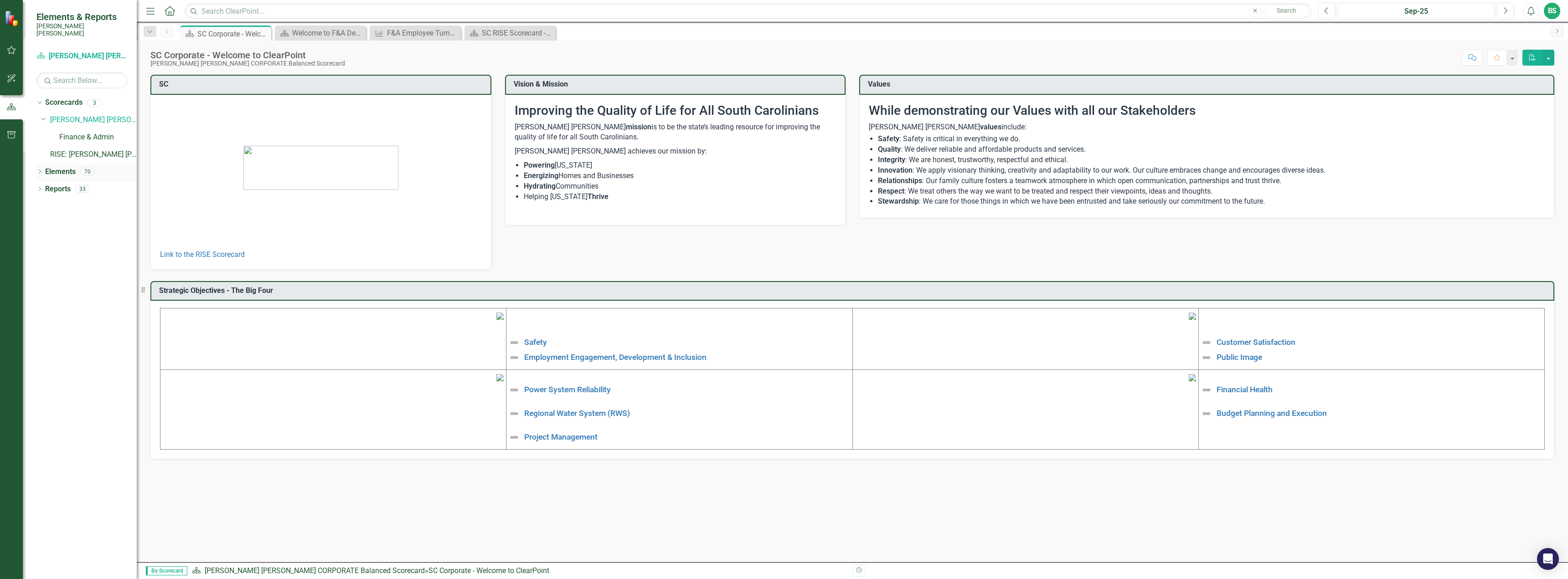
click at [41, 170] on icon "Dropdown" at bounding box center [40, 172] width 6 height 5
click at [43, 204] on icon "Dropdown" at bounding box center [44, 207] width 6 height 5
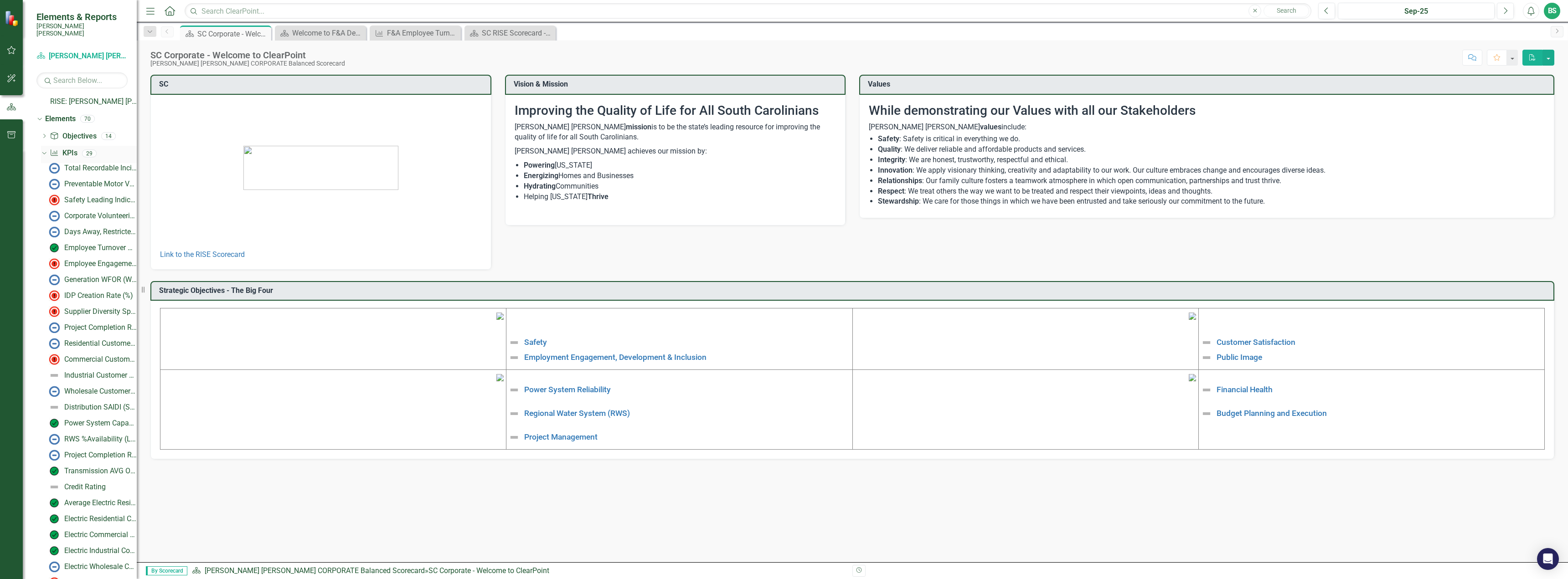
scroll to position [52, 0]
click at [91, 244] on div "Employee Turnover Rate​" at bounding box center [100, 248] width 72 height 8
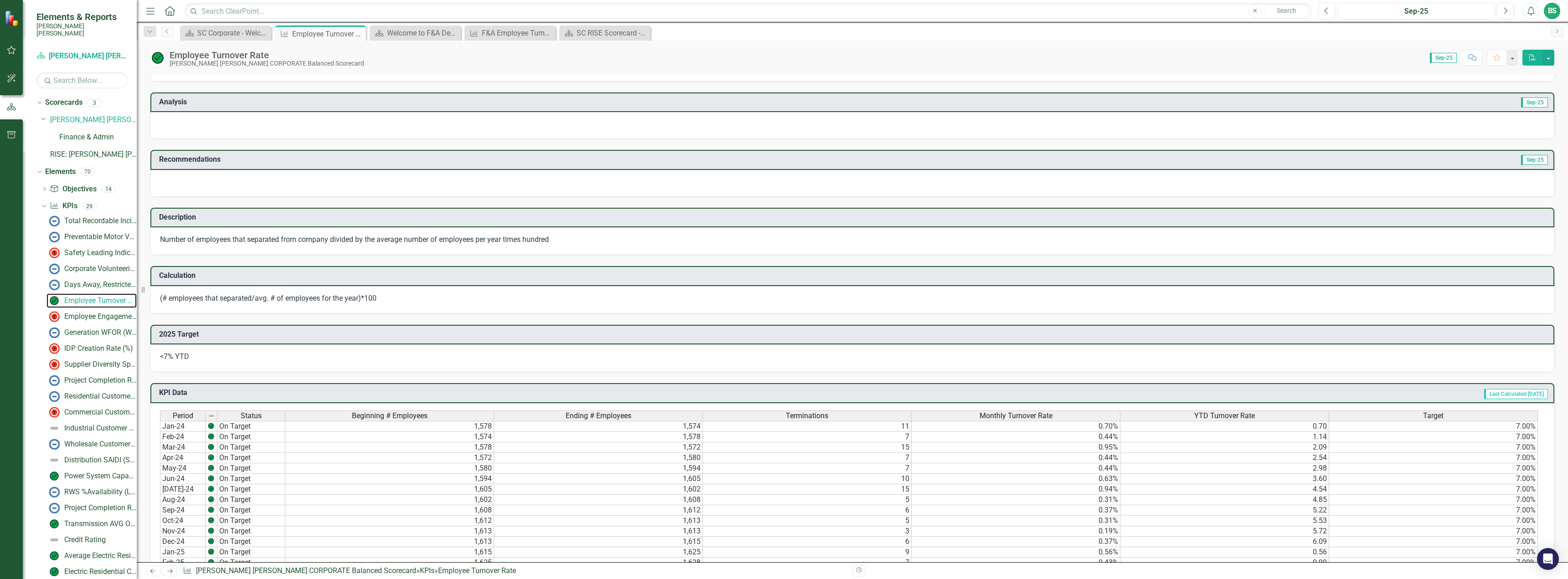
scroll to position [410, 0]
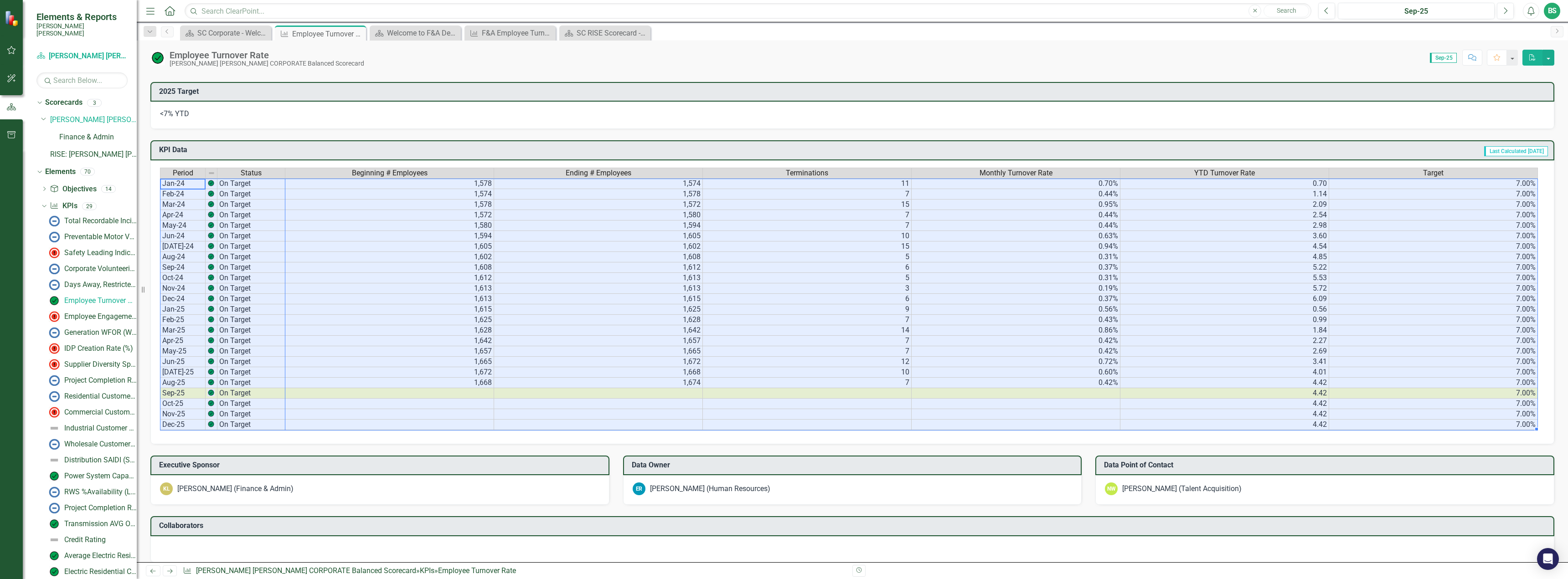
drag, startPoint x: 171, startPoint y: 183, endPoint x: 1405, endPoint y: 429, distance: 1258.3
click at [1405, 429] on div "Period Status Beginning # Employees Ending # Employees Terminations Monthly Tur…" at bounding box center [849, 299] width 1378 height 263
click at [745, 428] on td at bounding box center [807, 425] width 209 height 10
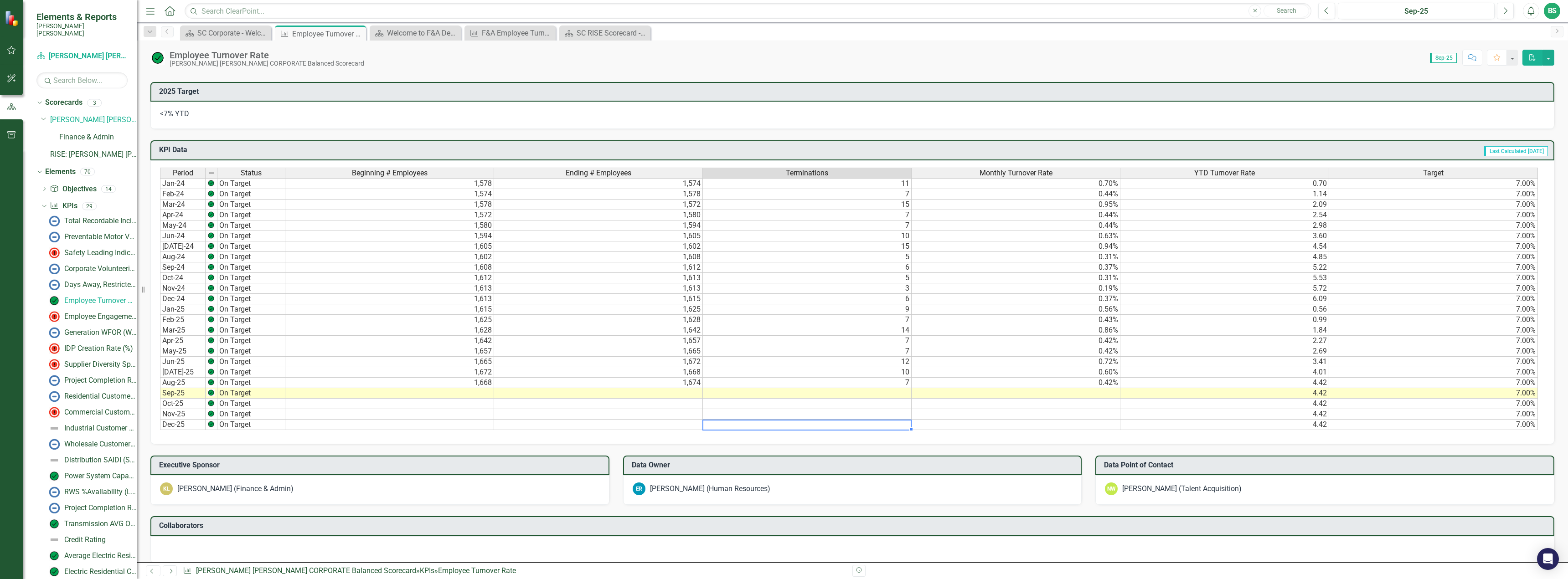
click at [11, 17] on img at bounding box center [12, 18] width 16 height 16
